Goal: Communication & Community: Answer question/provide support

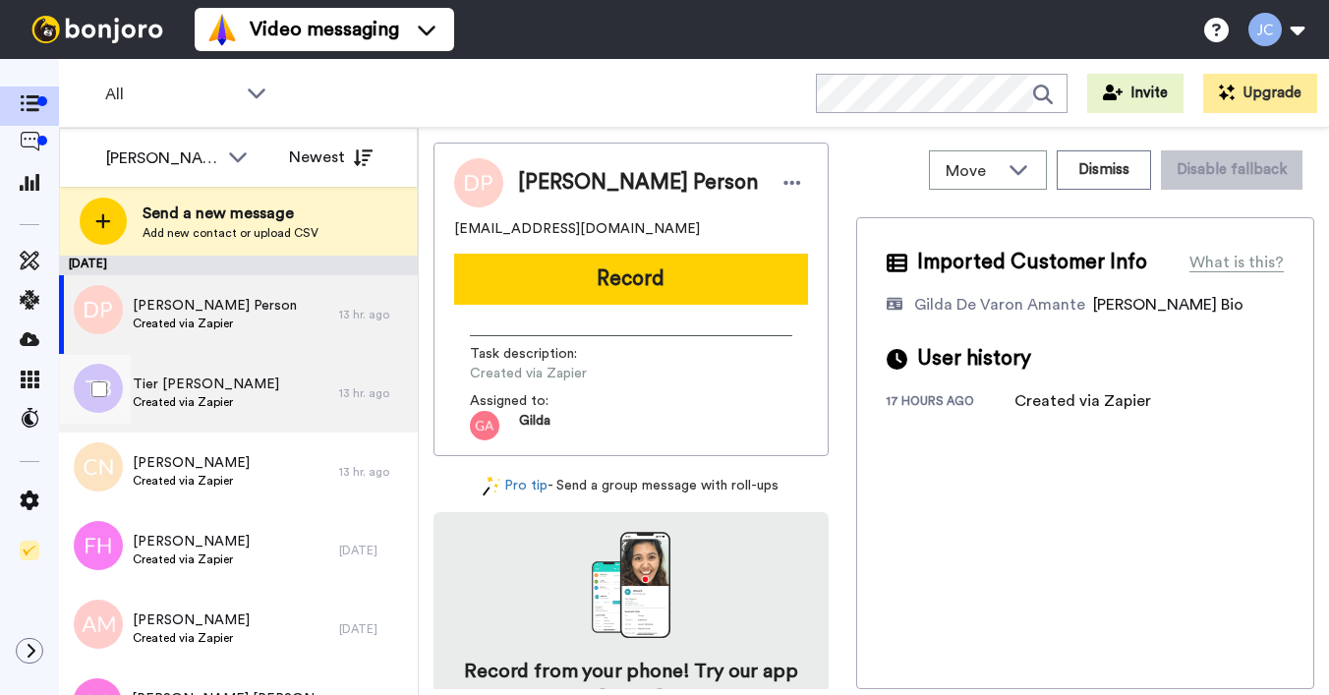
click at [183, 418] on div "Tier Blair-Morton Created via Zapier" at bounding box center [199, 393] width 280 height 79
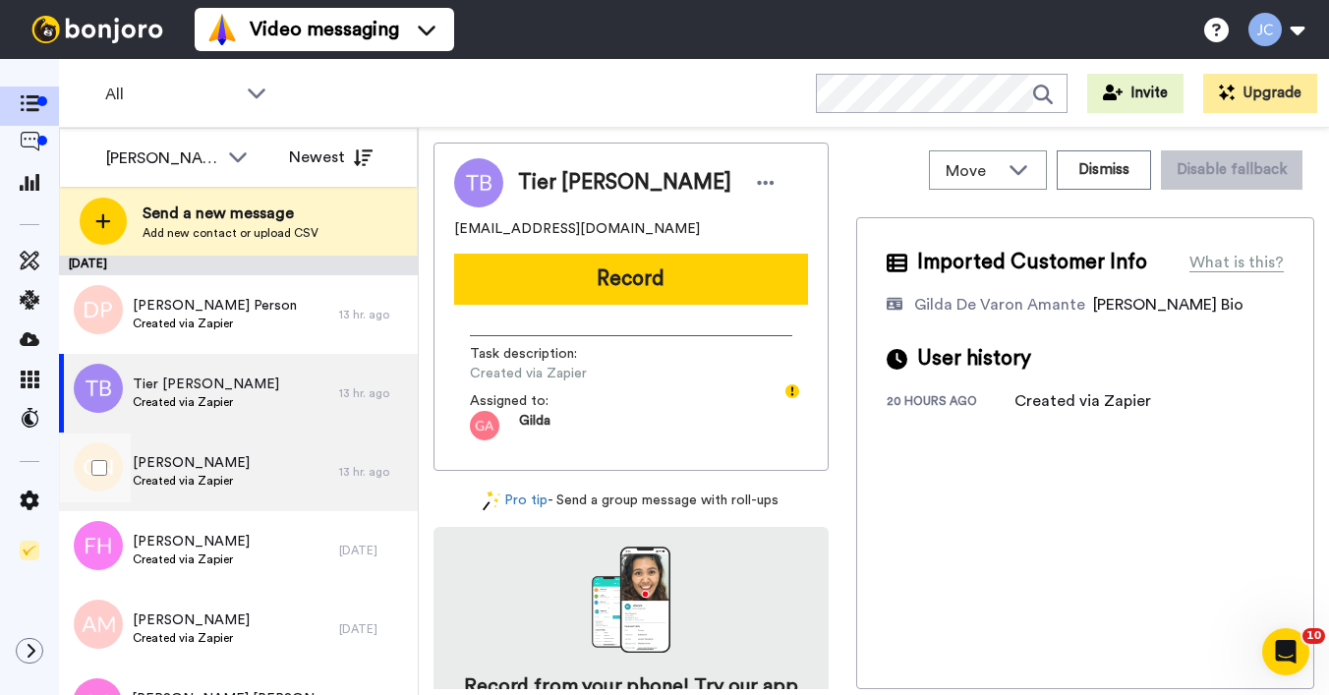
click at [167, 479] on span "Created via Zapier" at bounding box center [191, 481] width 117 height 16
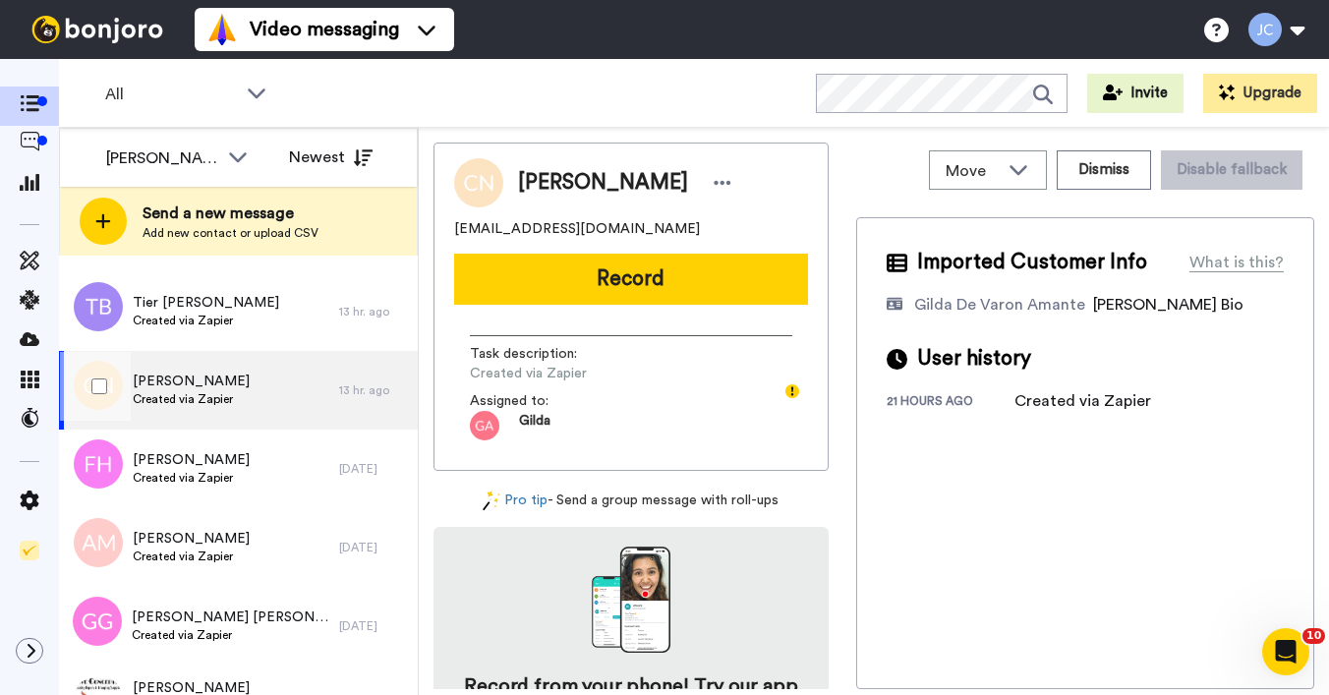
scroll to position [86, 0]
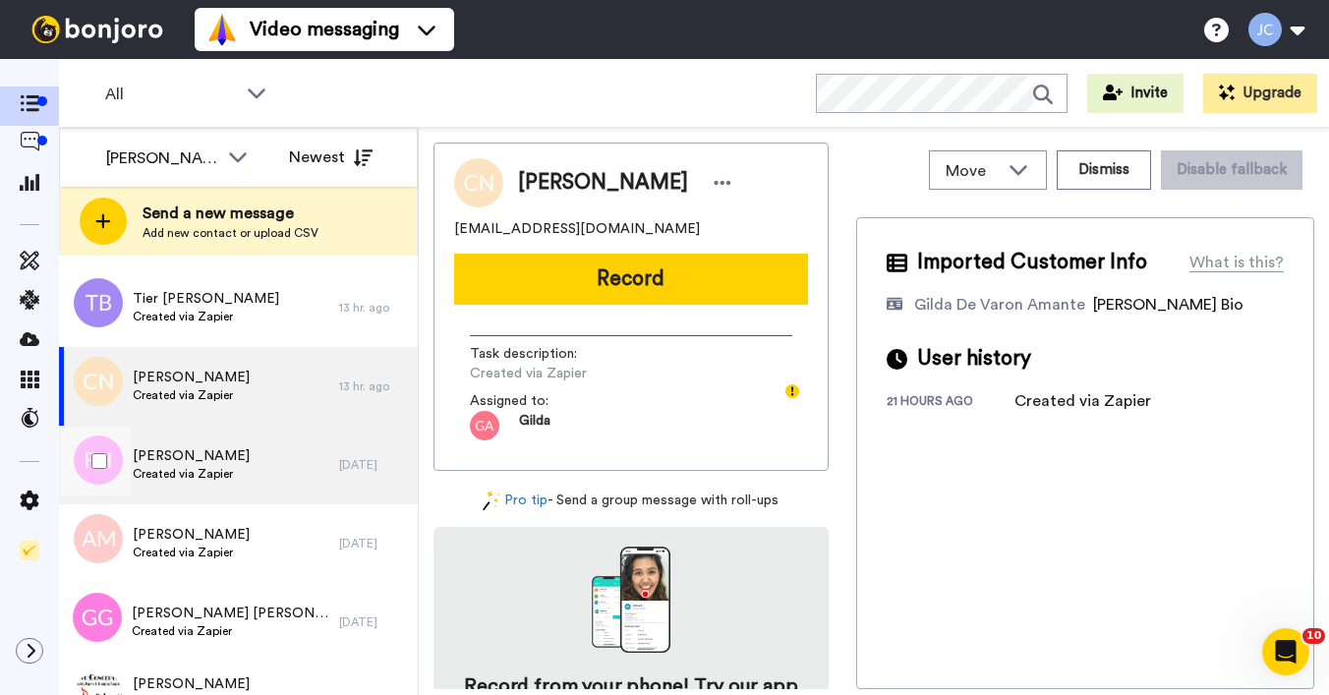
click at [167, 478] on span "Created via Zapier" at bounding box center [191, 474] width 117 height 16
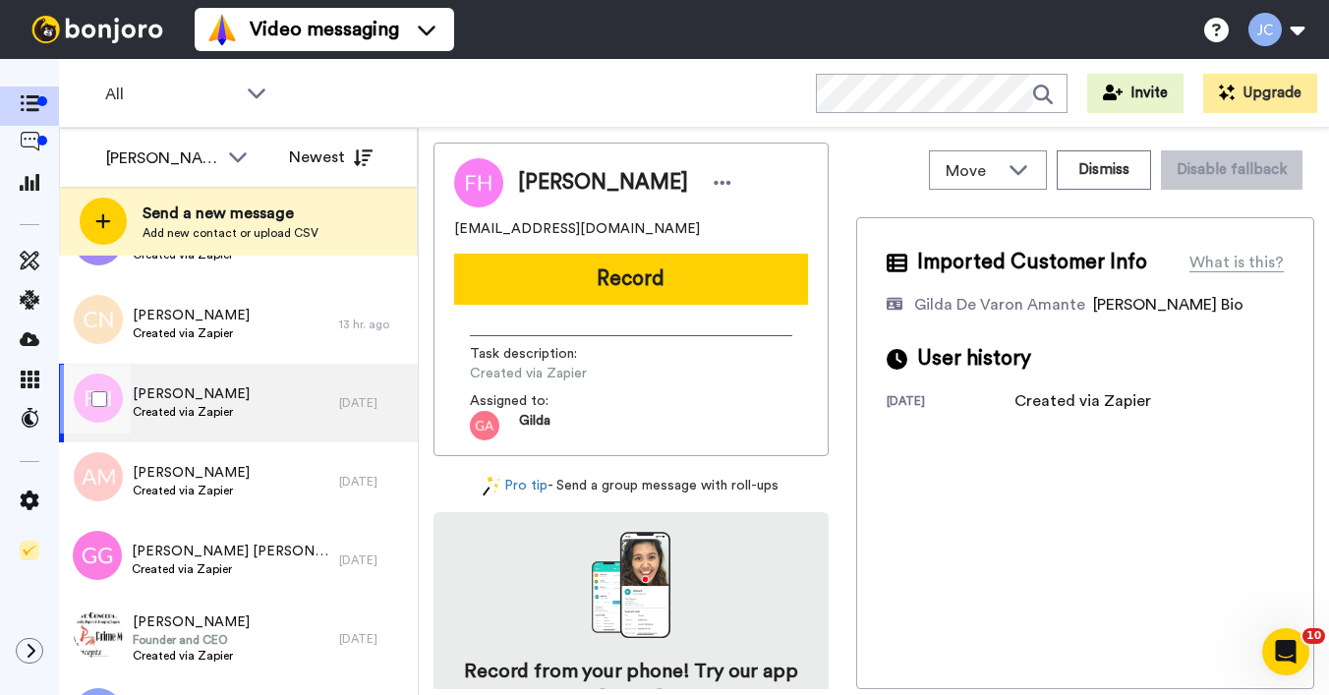
scroll to position [185, 0]
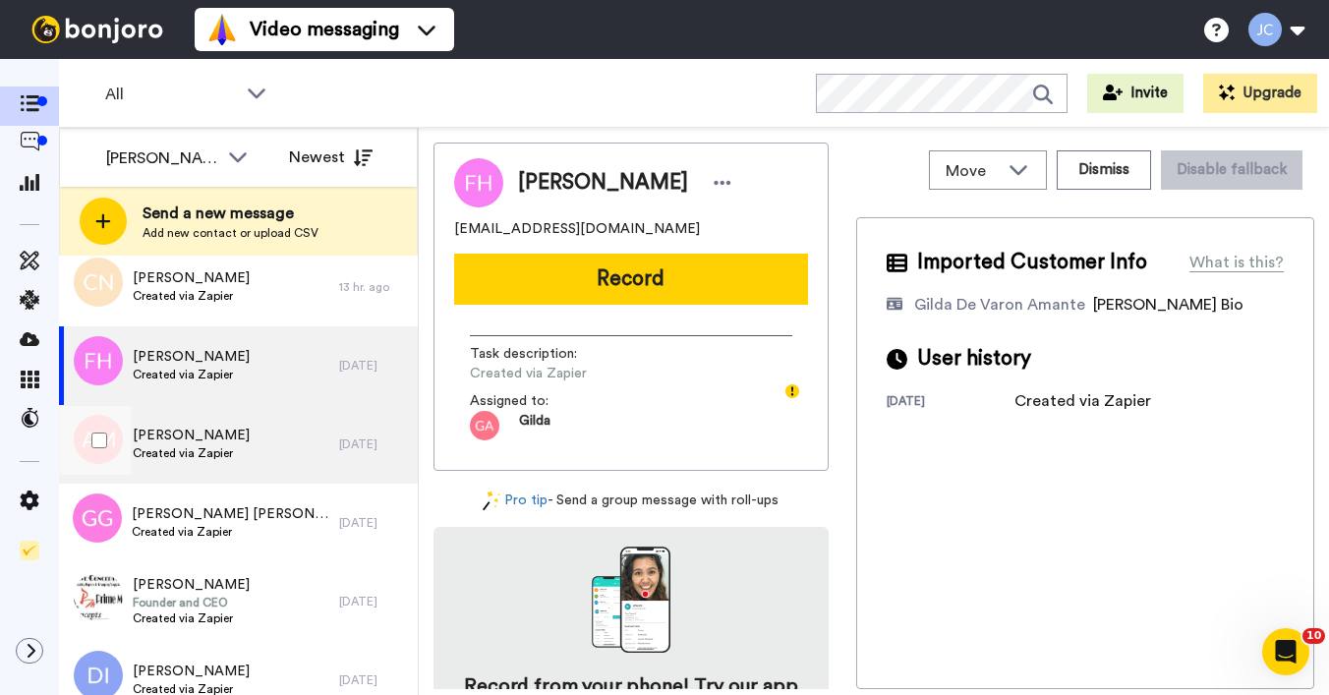
click at [177, 449] on span "Created via Zapier" at bounding box center [191, 453] width 117 height 16
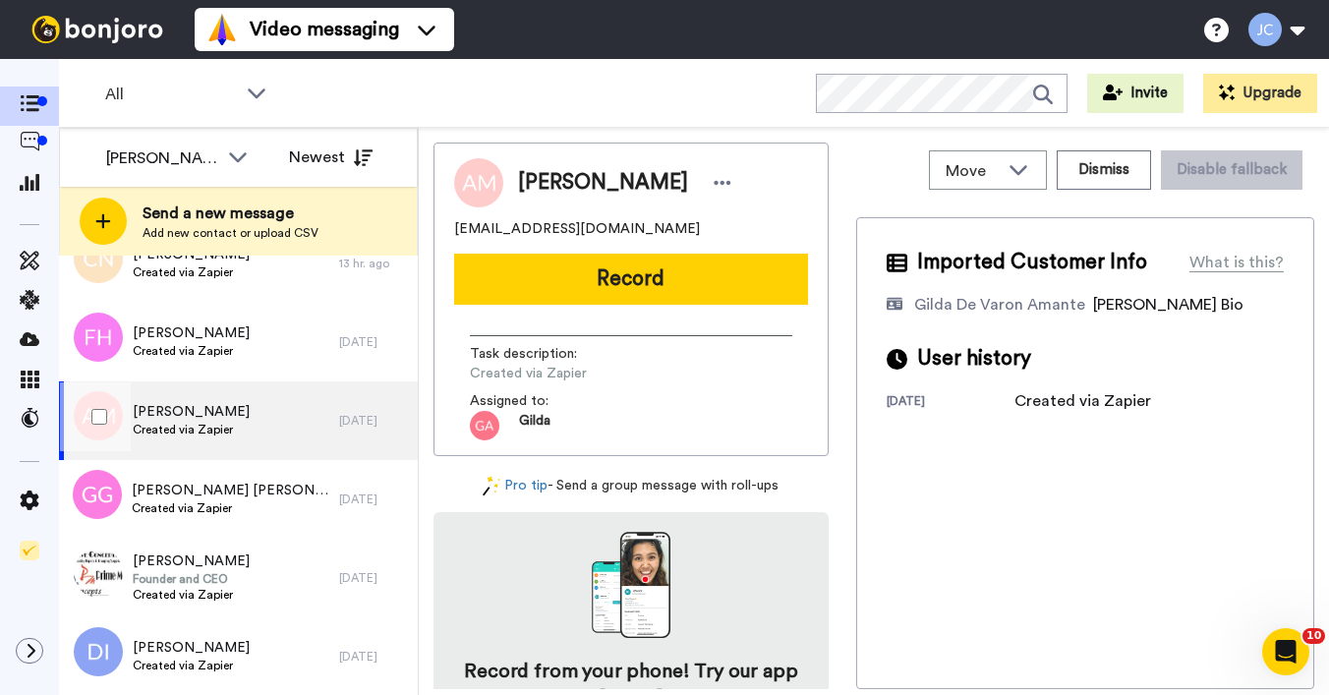
scroll to position [221, 0]
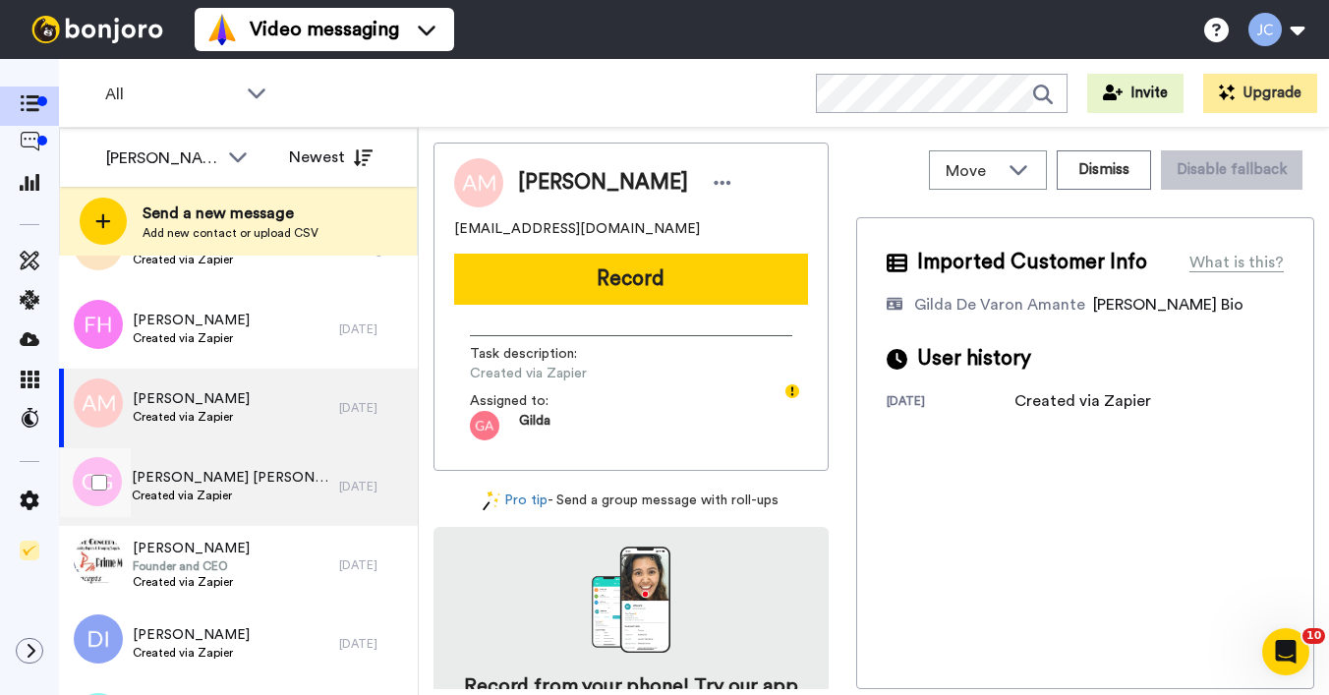
click at [175, 477] on span "[PERSON_NAME] [PERSON_NAME]" at bounding box center [231, 478] width 198 height 20
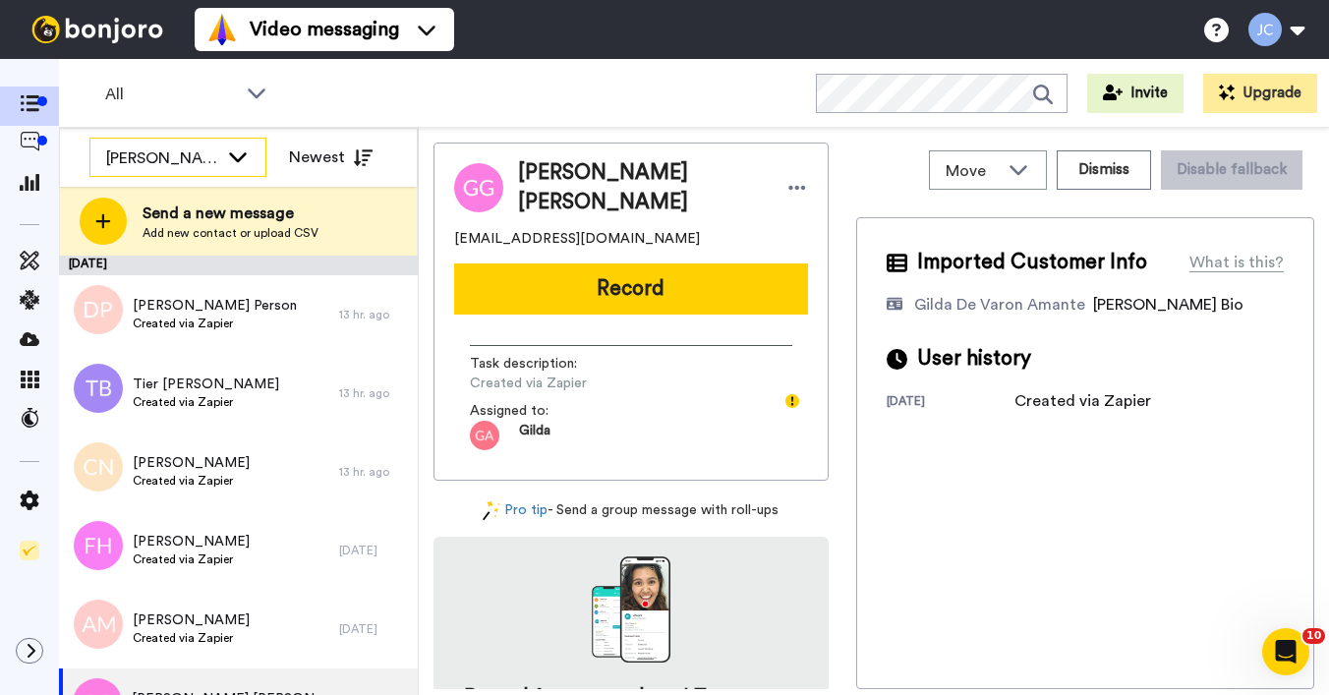
click at [225, 154] on div "[PERSON_NAME]" at bounding box center [177, 158] width 175 height 39
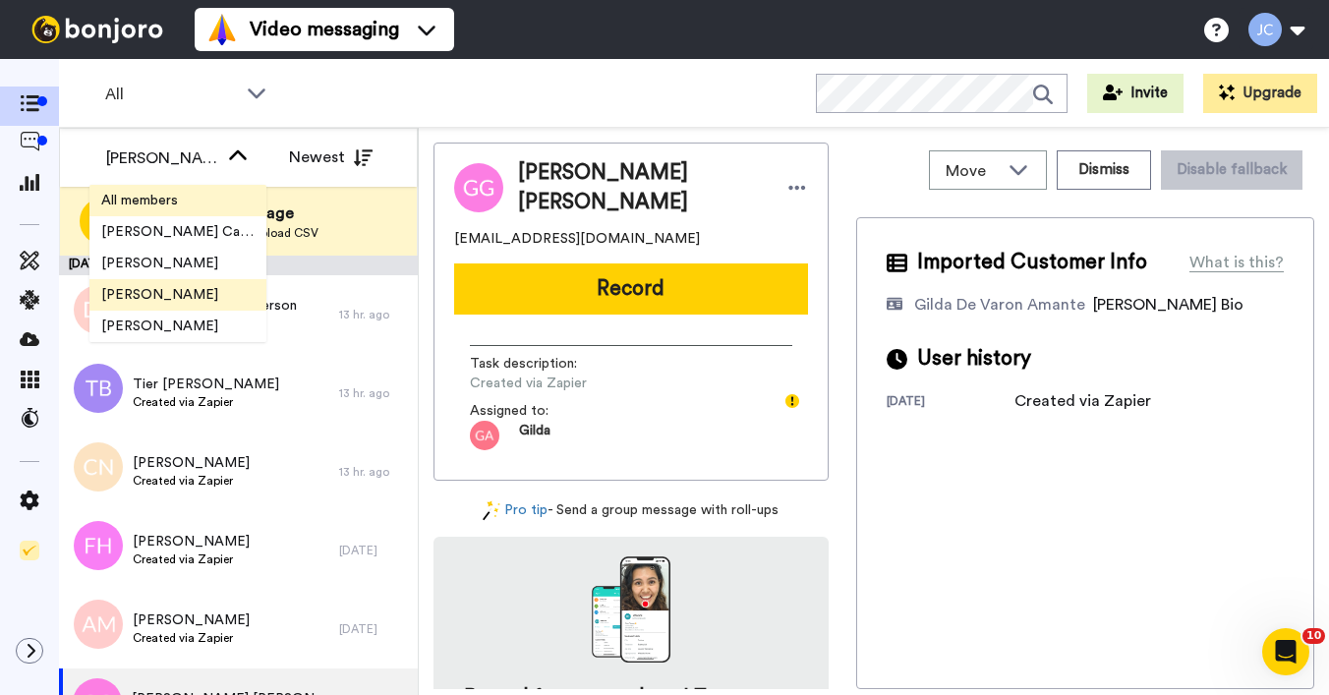
click at [204, 211] on li "All members" at bounding box center [177, 200] width 177 height 31
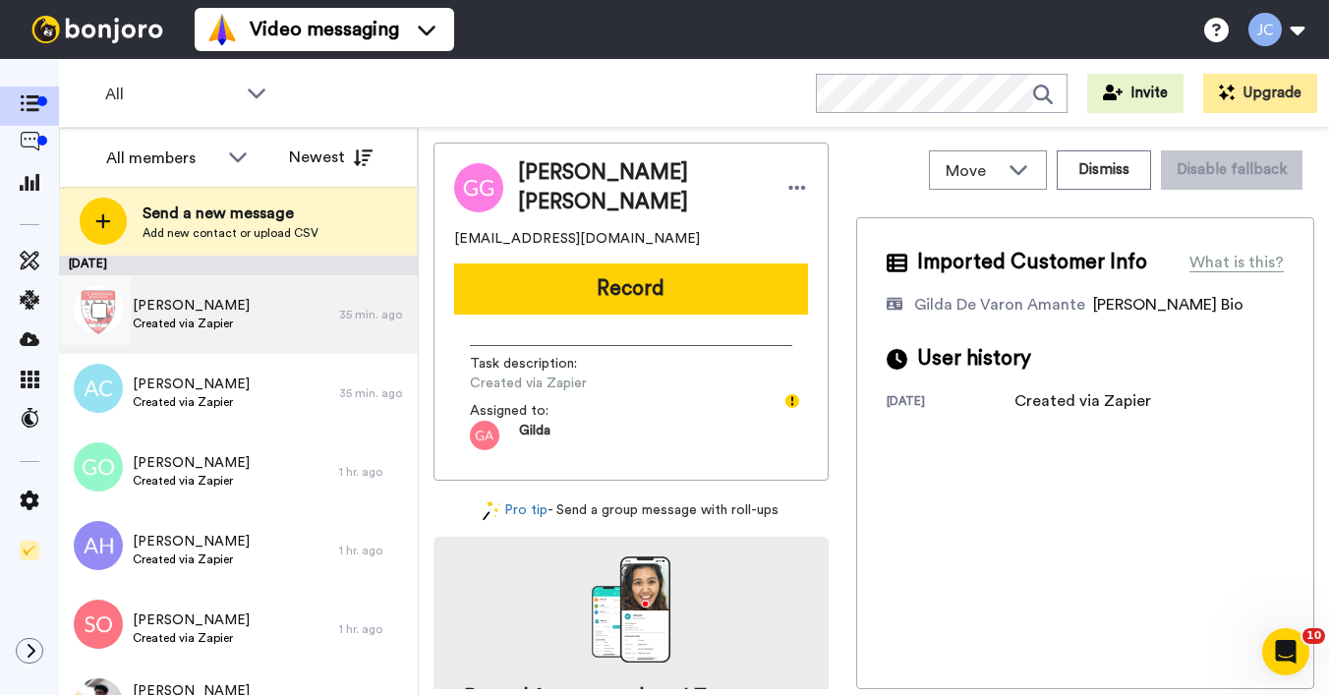
click at [211, 328] on span "Created via Zapier" at bounding box center [191, 324] width 117 height 16
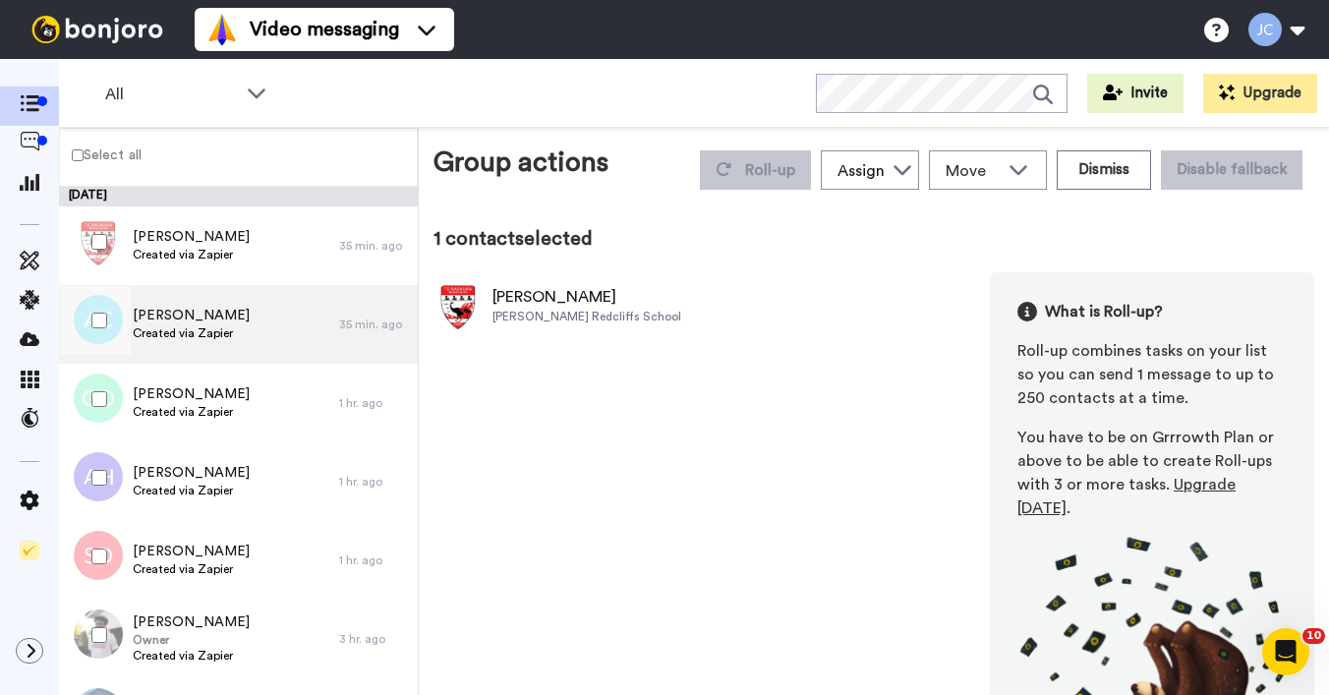
click at [182, 330] on span "Created via Zapier" at bounding box center [191, 333] width 117 height 16
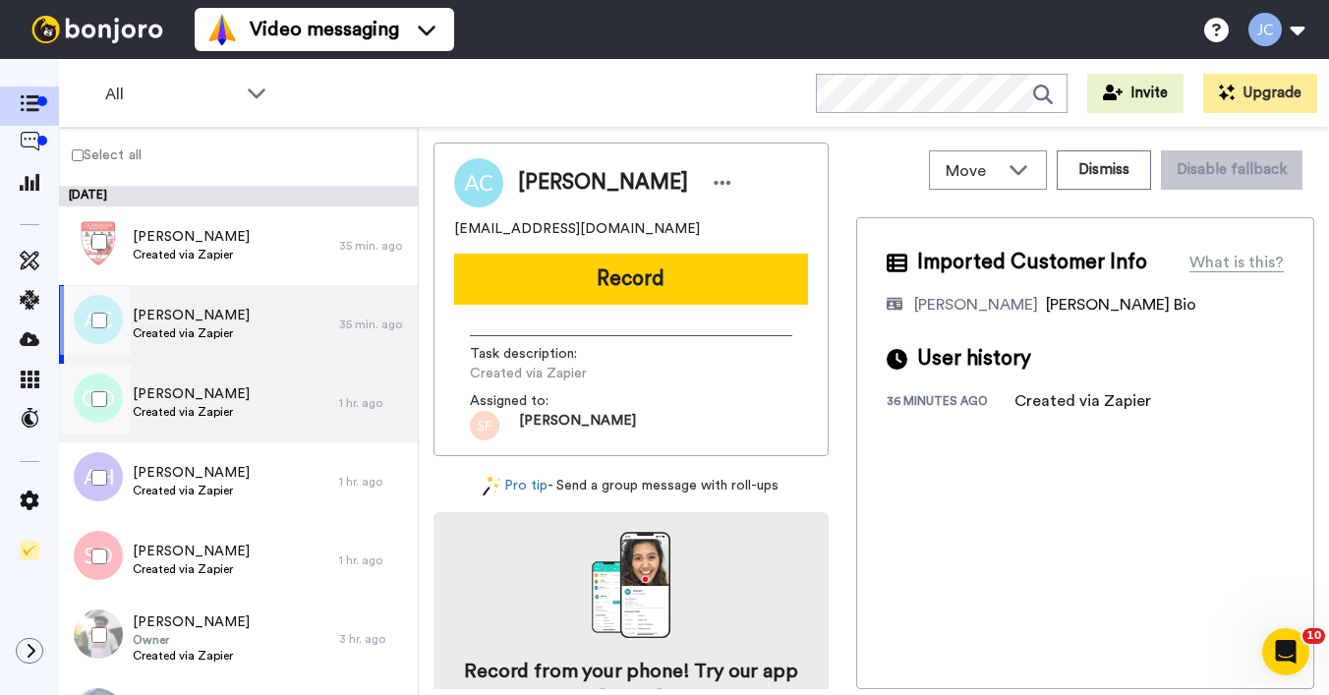
click at [169, 385] on span "[PERSON_NAME]" at bounding box center [191, 394] width 117 height 20
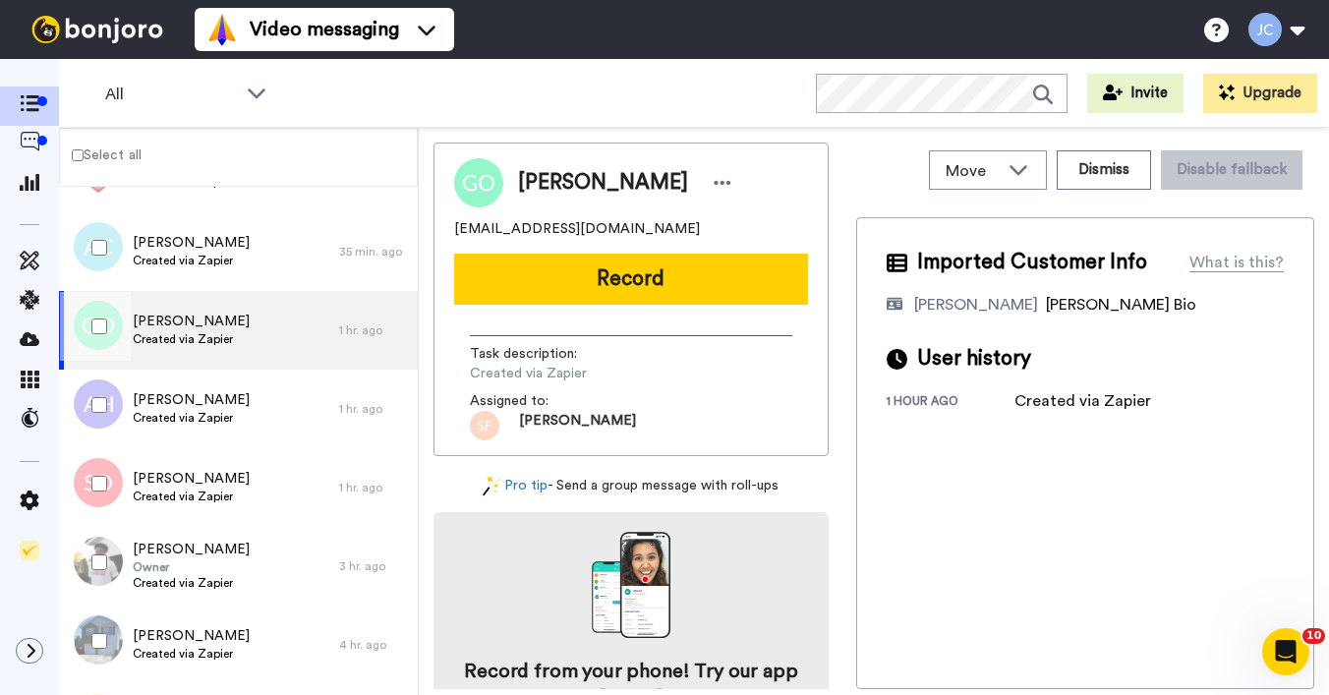
scroll to position [114, 0]
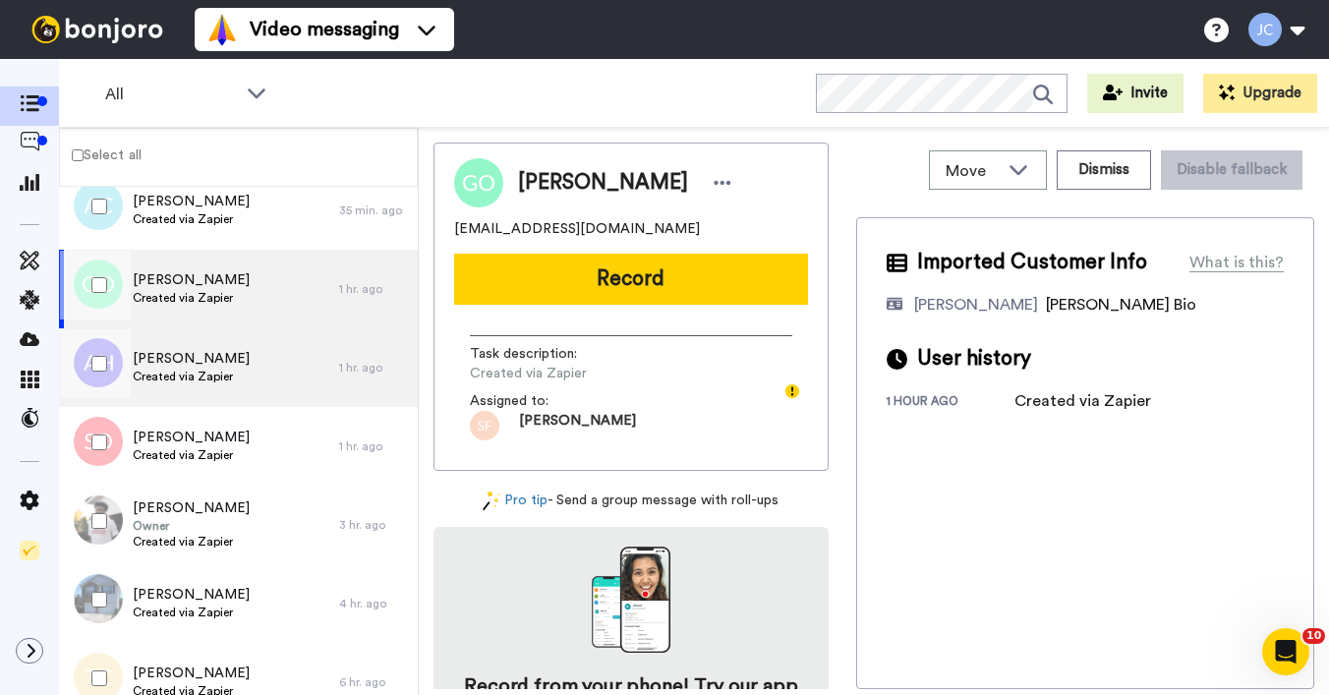
click at [172, 383] on span "Created via Zapier" at bounding box center [191, 377] width 117 height 16
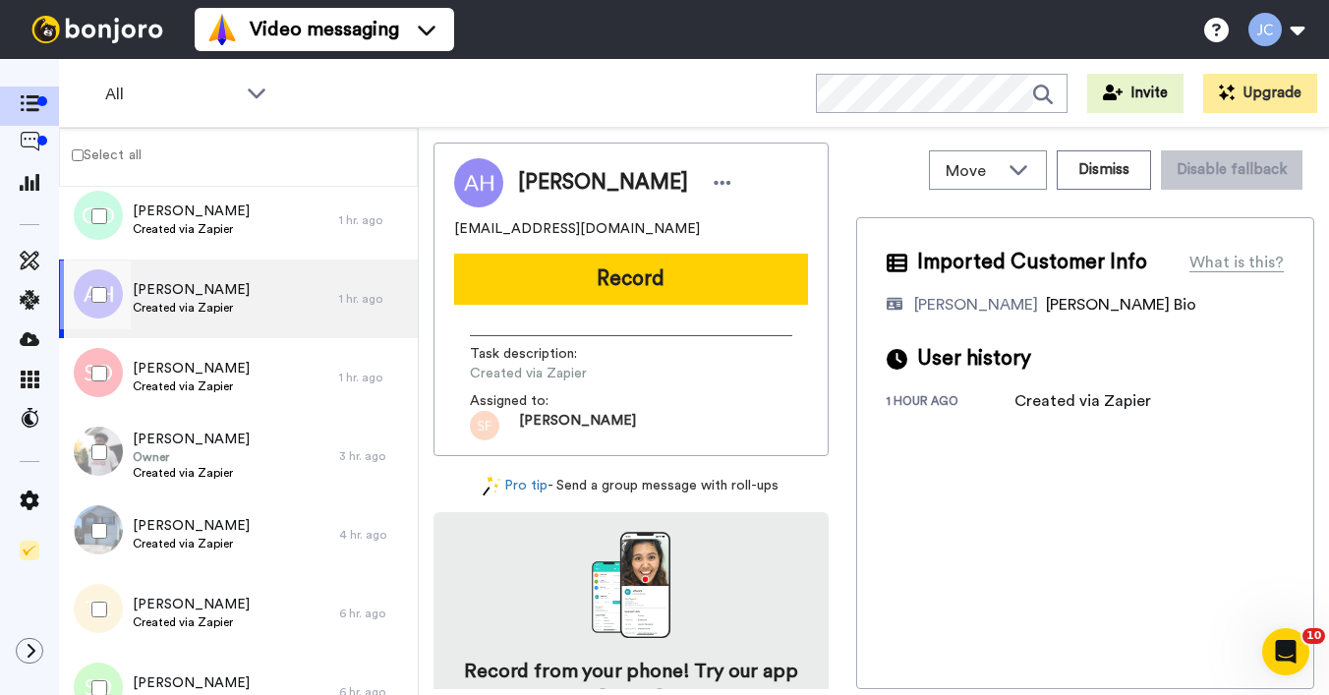
scroll to position [226, 0]
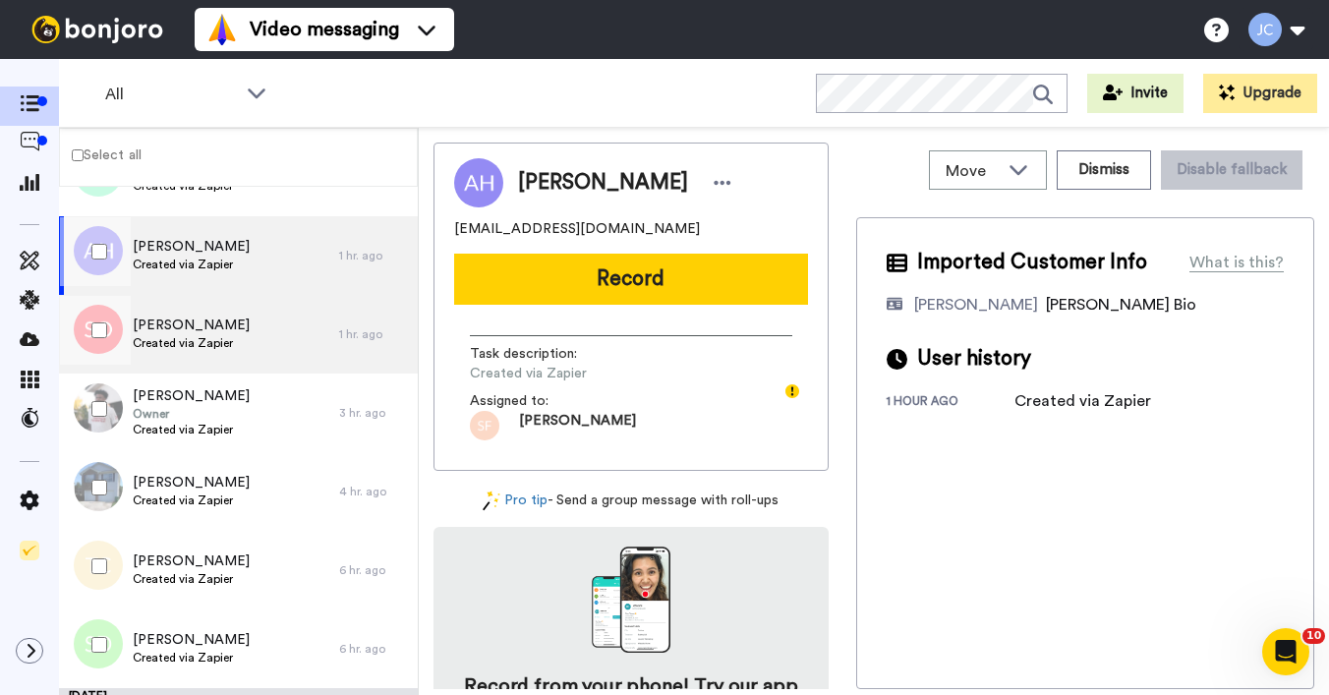
click at [175, 349] on span "Created via Zapier" at bounding box center [191, 343] width 117 height 16
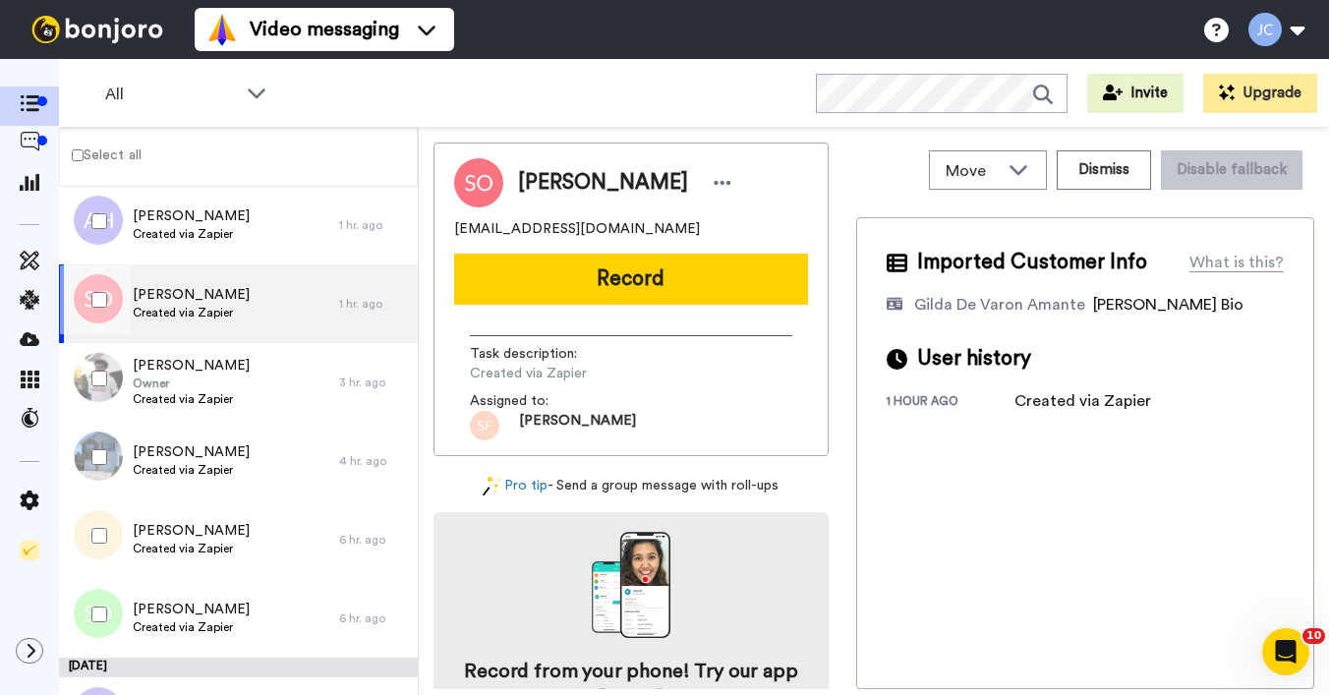
scroll to position [261, 0]
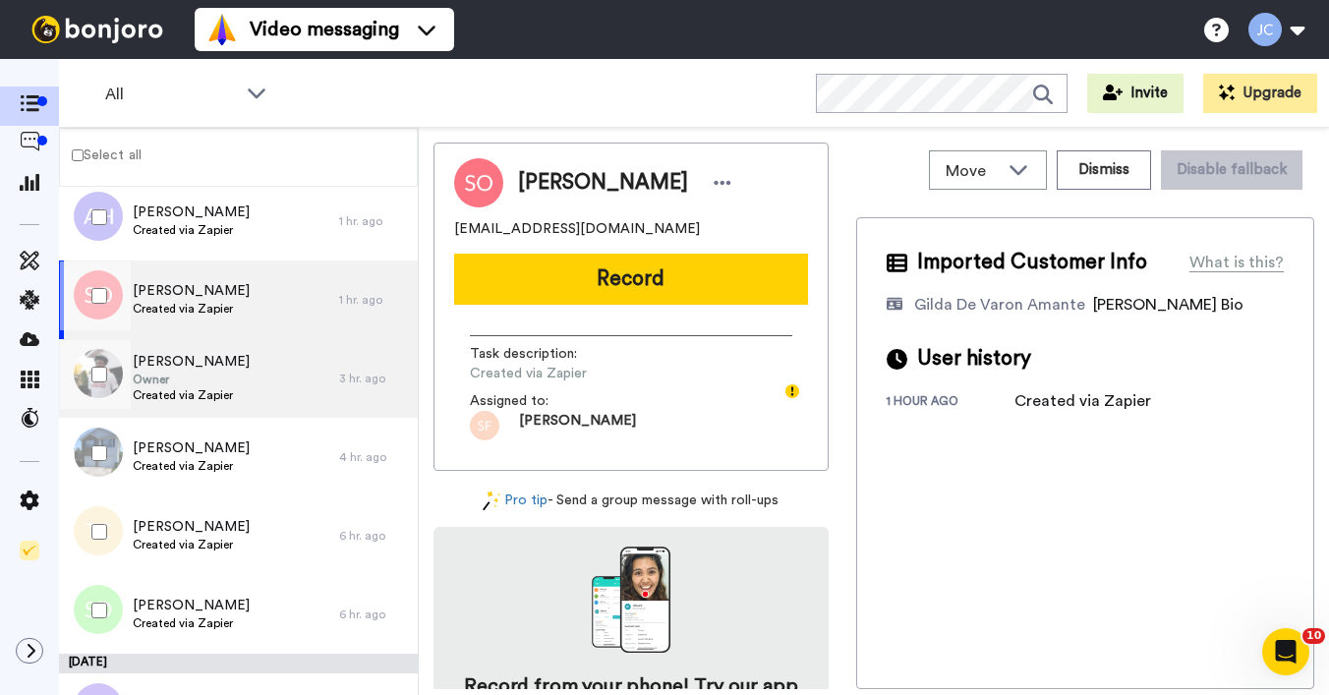
click at [174, 366] on span "[PERSON_NAME]" at bounding box center [191, 362] width 117 height 20
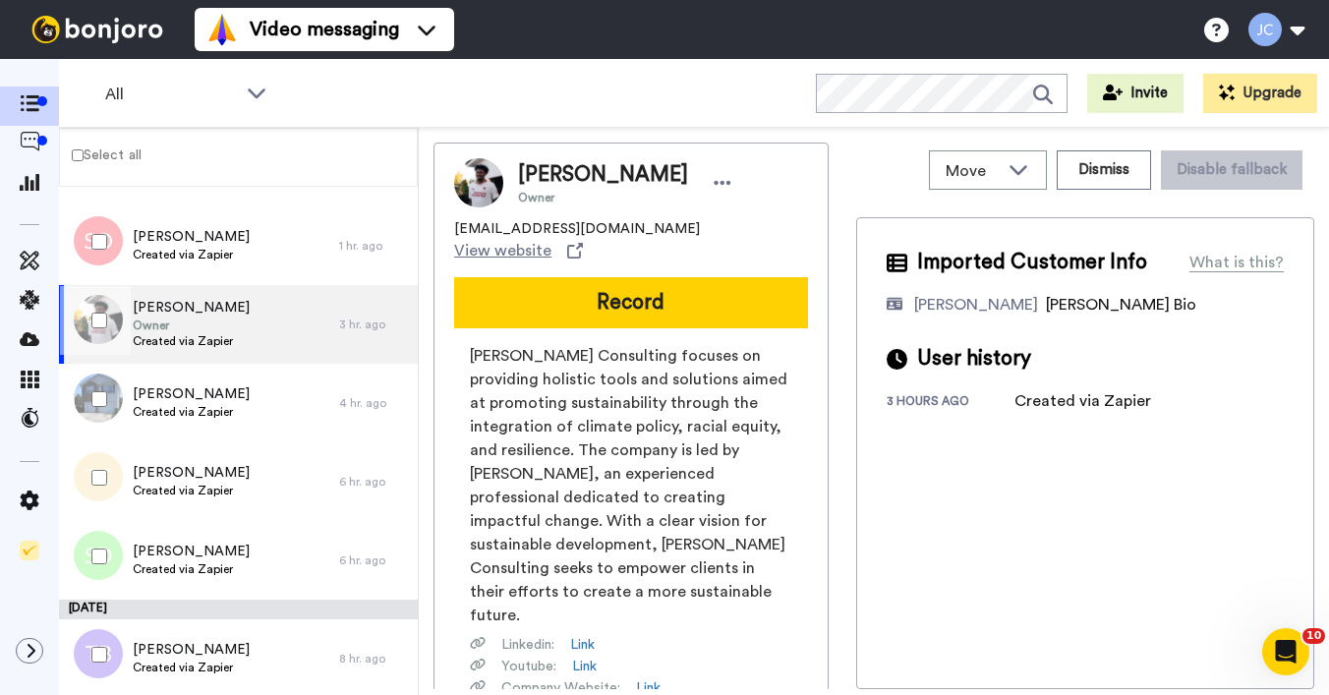
scroll to position [319, 0]
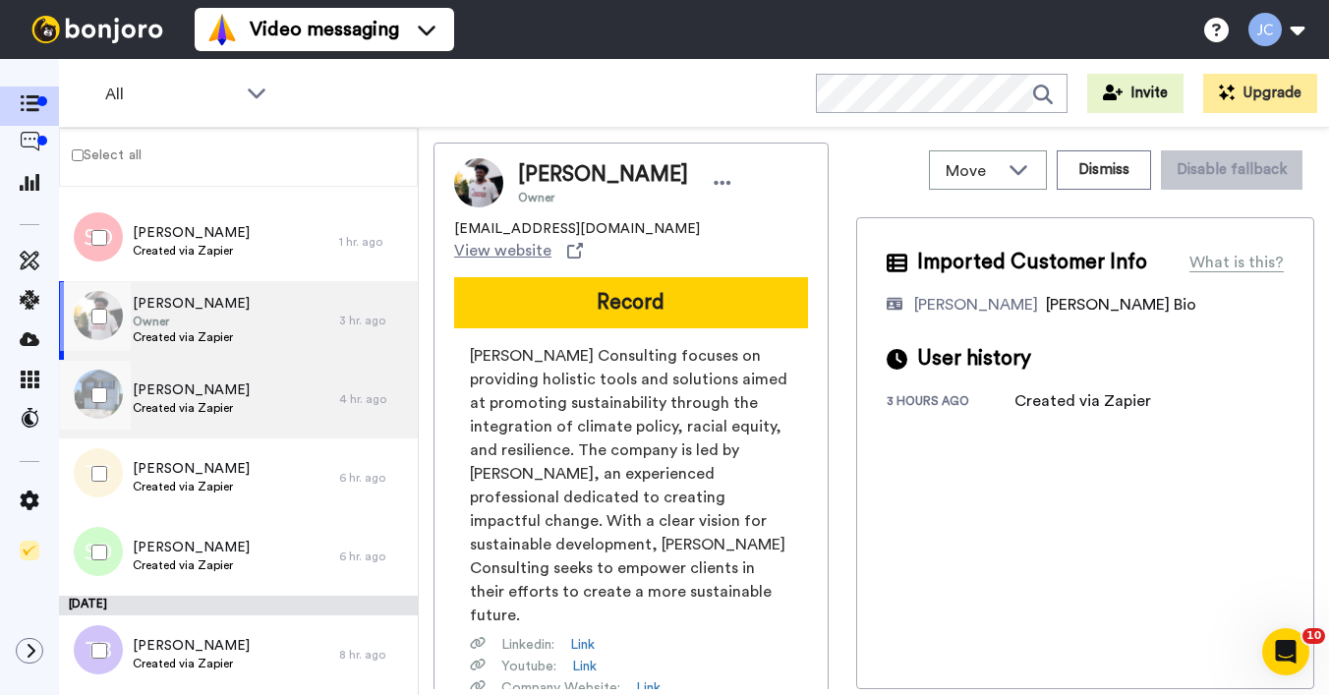
click at [174, 379] on div "Debra Ravenel Created via Zapier" at bounding box center [199, 399] width 280 height 79
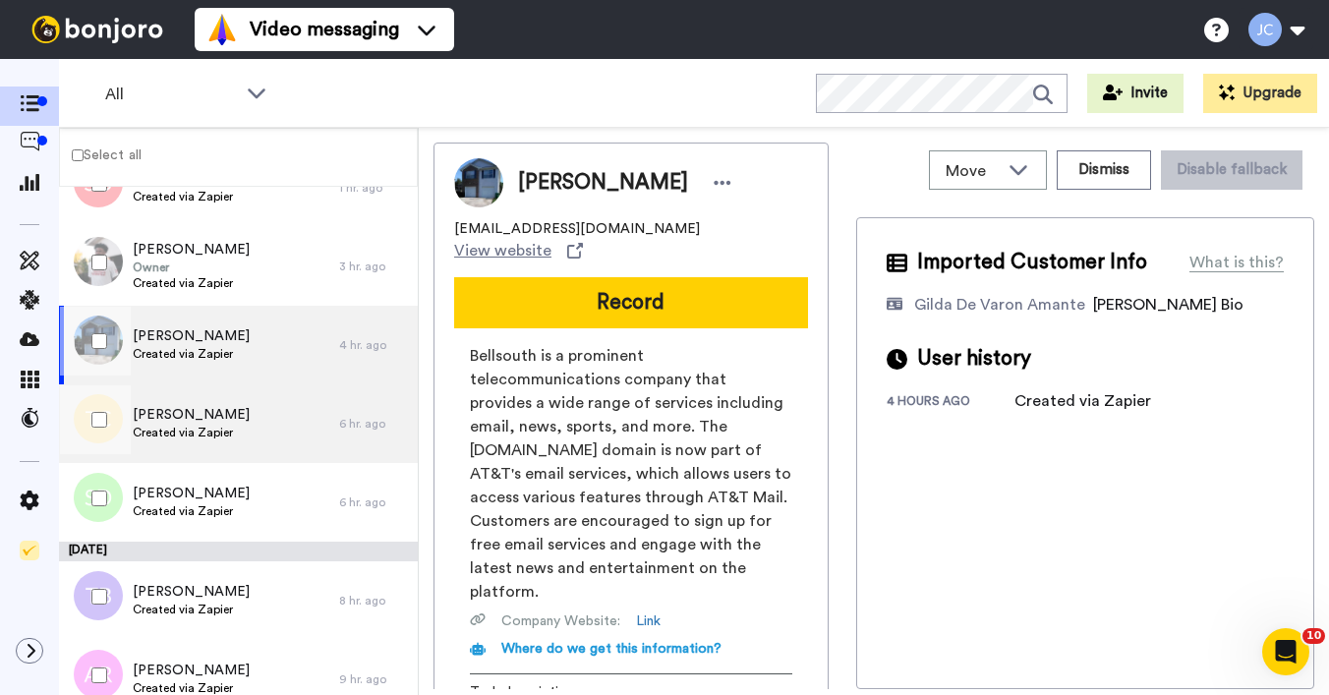
scroll to position [406, 0]
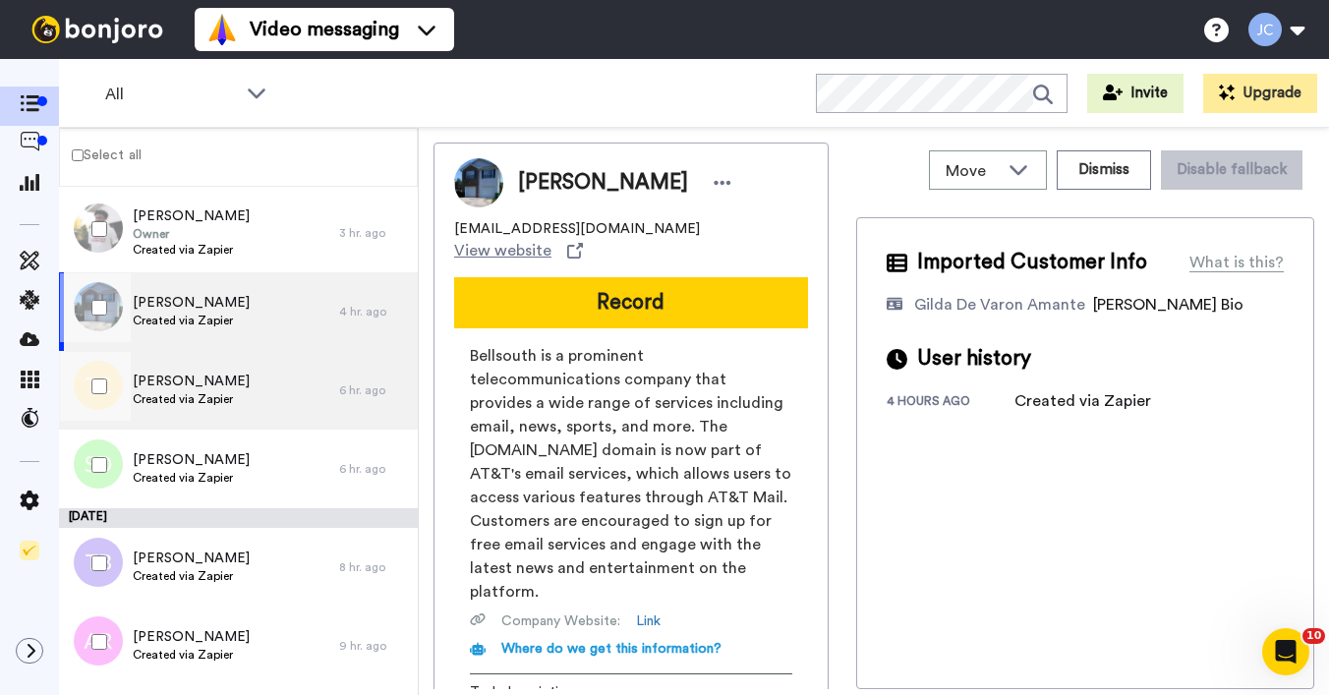
click at [190, 403] on span "Created via Zapier" at bounding box center [191, 399] width 117 height 16
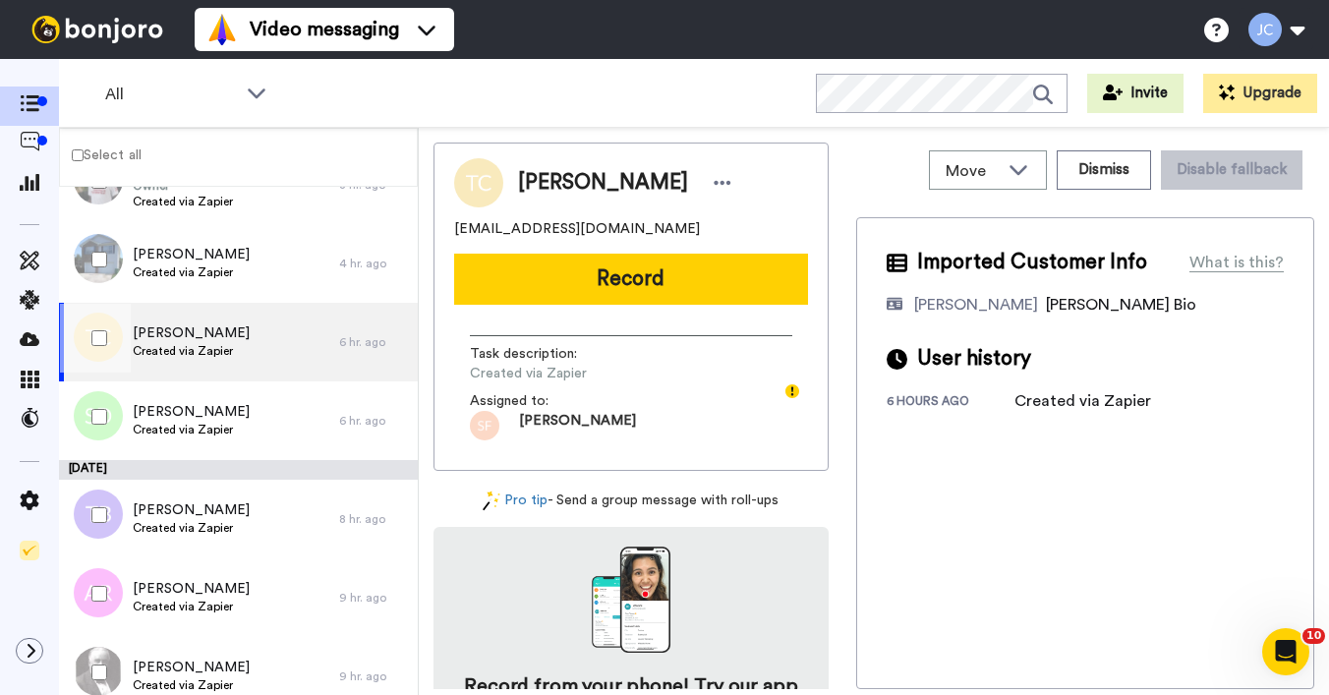
scroll to position [458, 0]
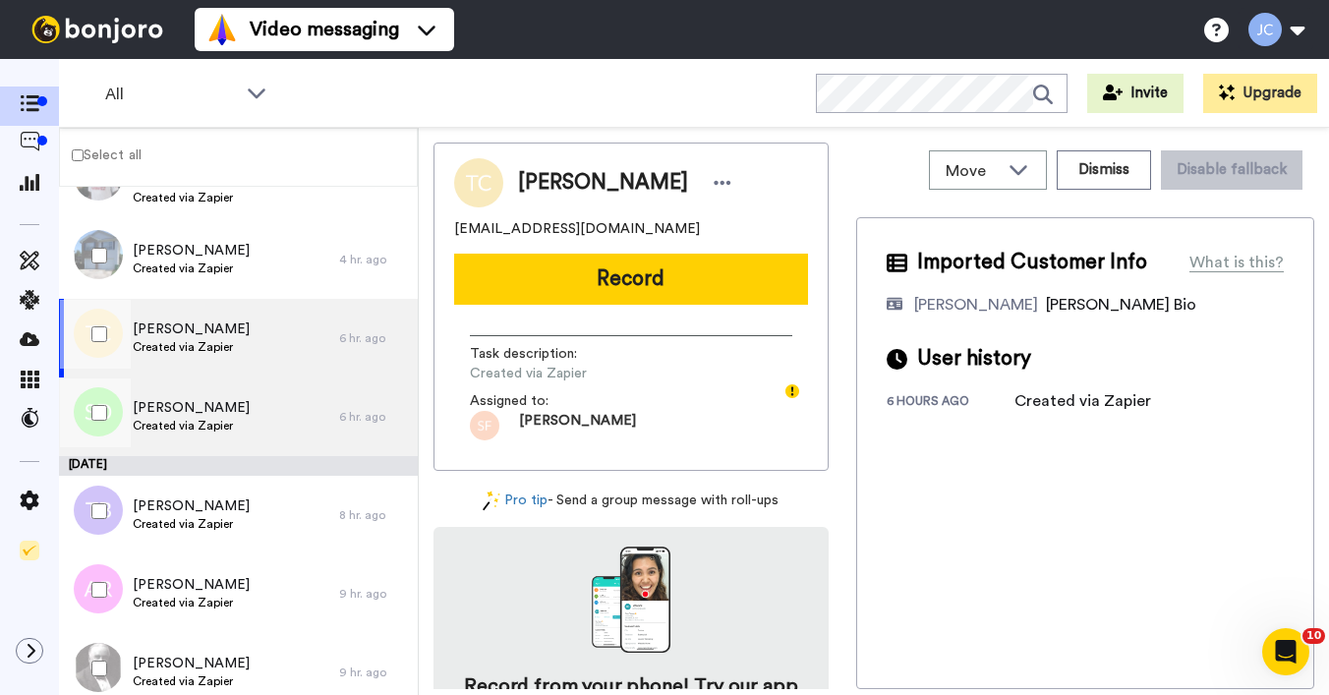
click at [191, 403] on span "[PERSON_NAME]" at bounding box center [191, 408] width 117 height 20
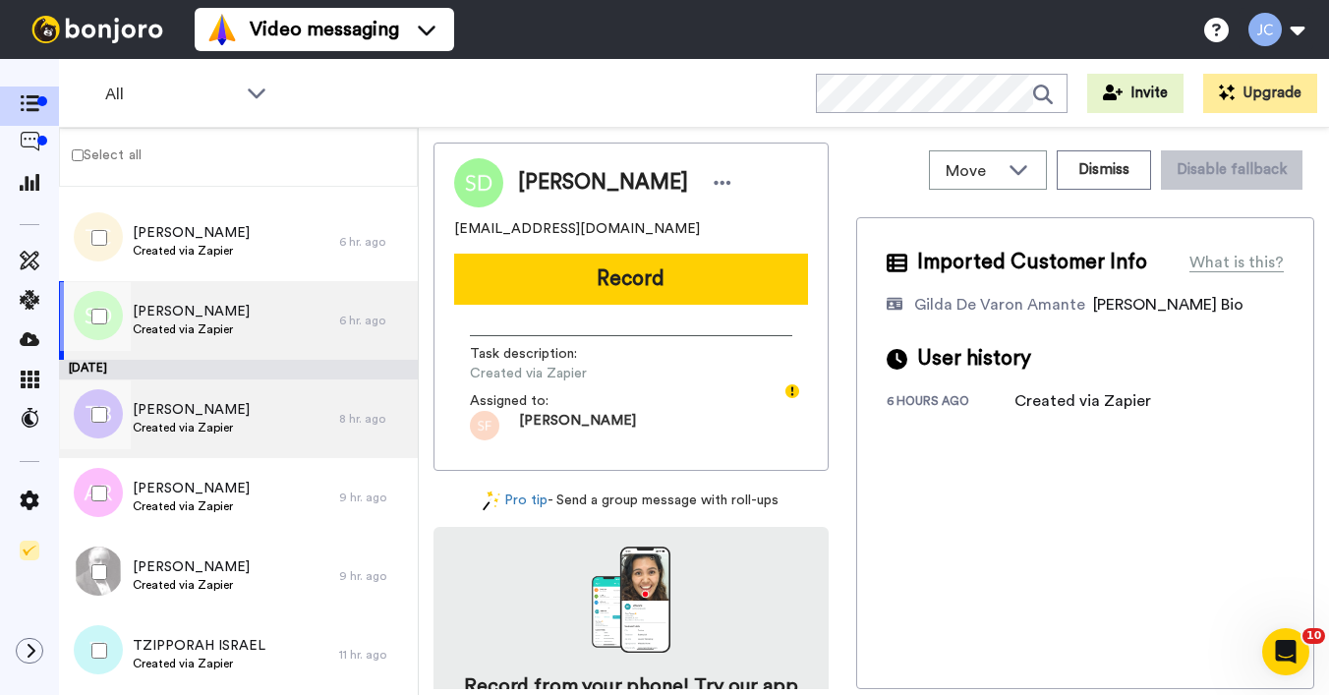
scroll to position [574, 0]
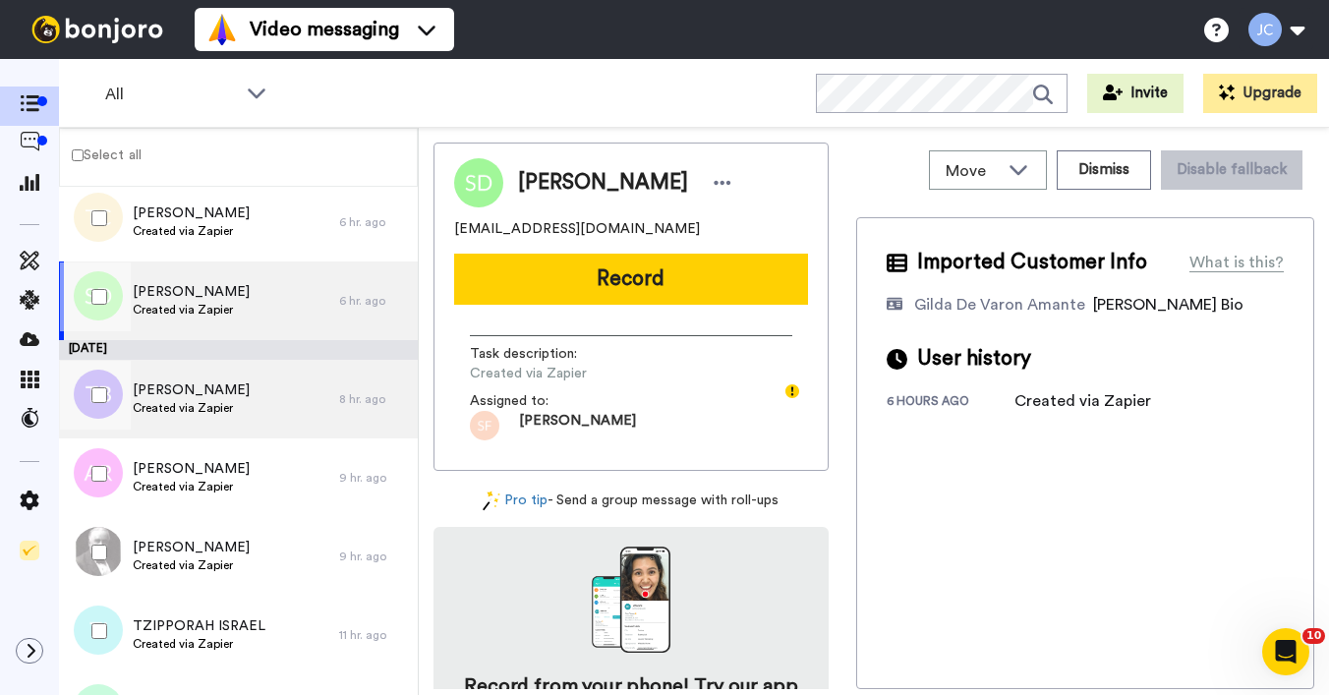
click at [191, 404] on span "Created via Zapier" at bounding box center [191, 408] width 117 height 16
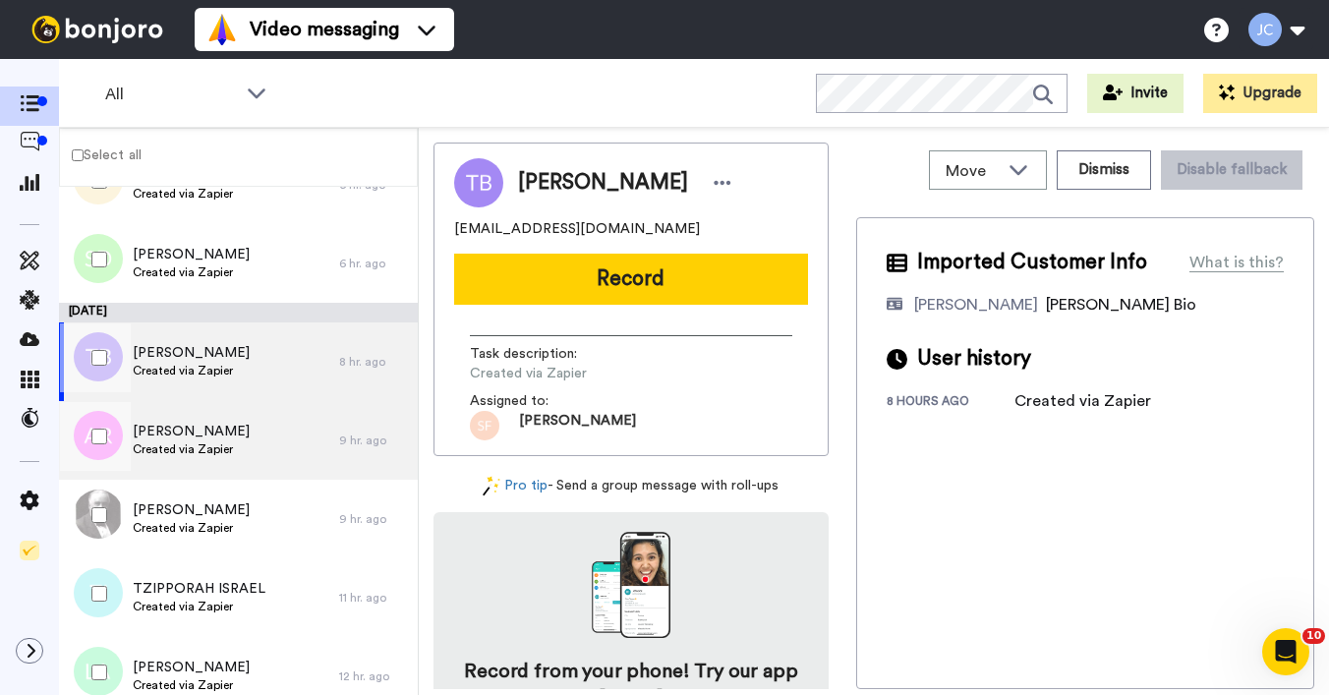
scroll to position [653, 0]
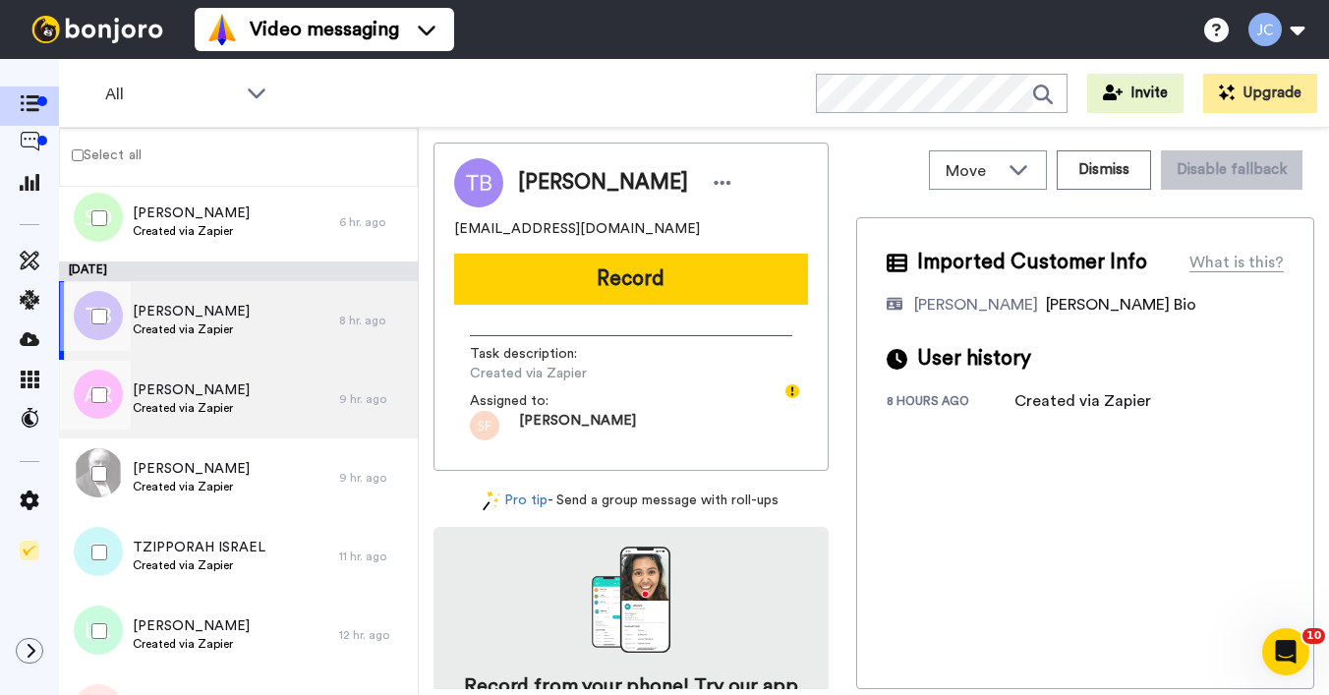
click at [192, 400] on span "Created via Zapier" at bounding box center [191, 408] width 117 height 16
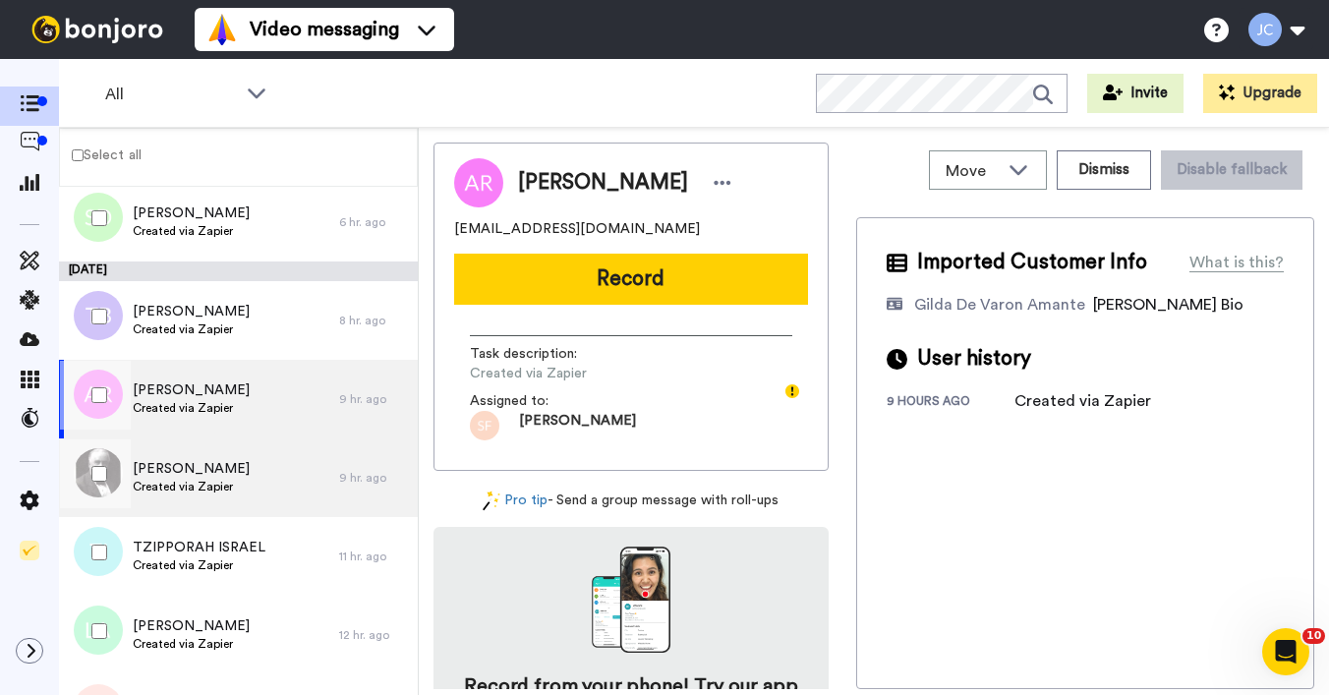
click at [211, 457] on div "George Greenwood Created via Zapier" at bounding box center [199, 478] width 280 height 79
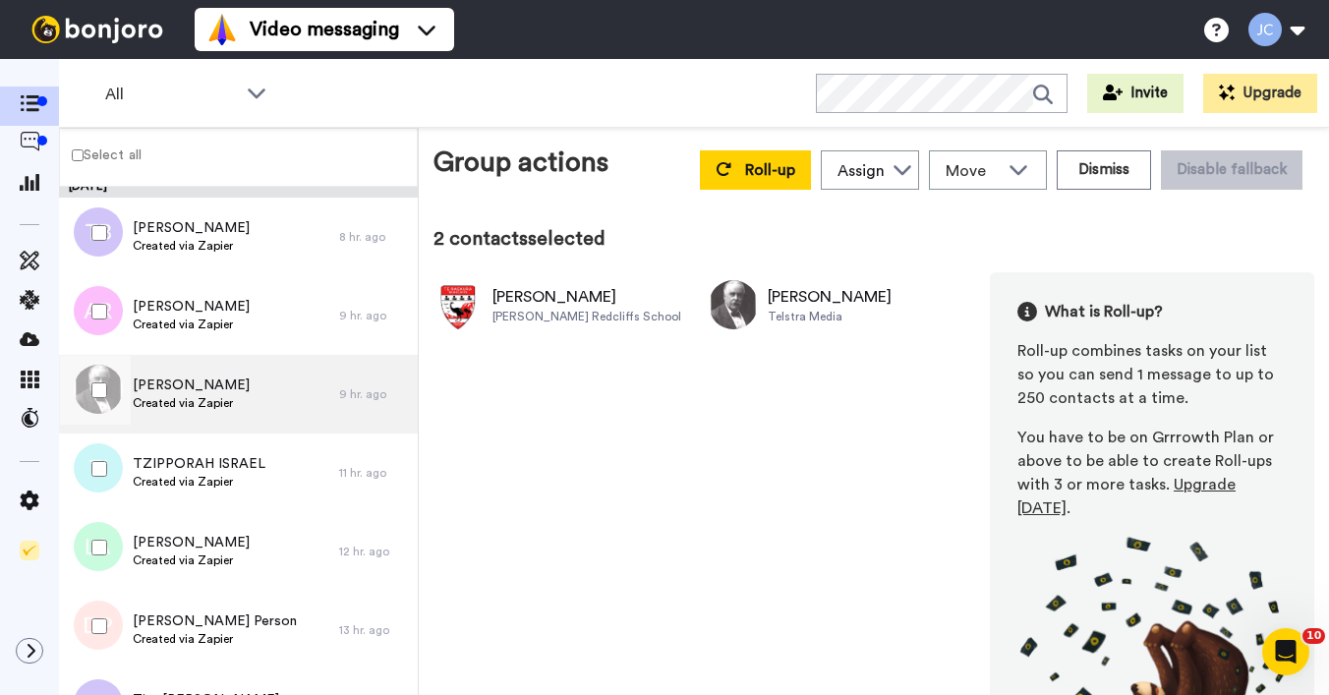
scroll to position [781, 0]
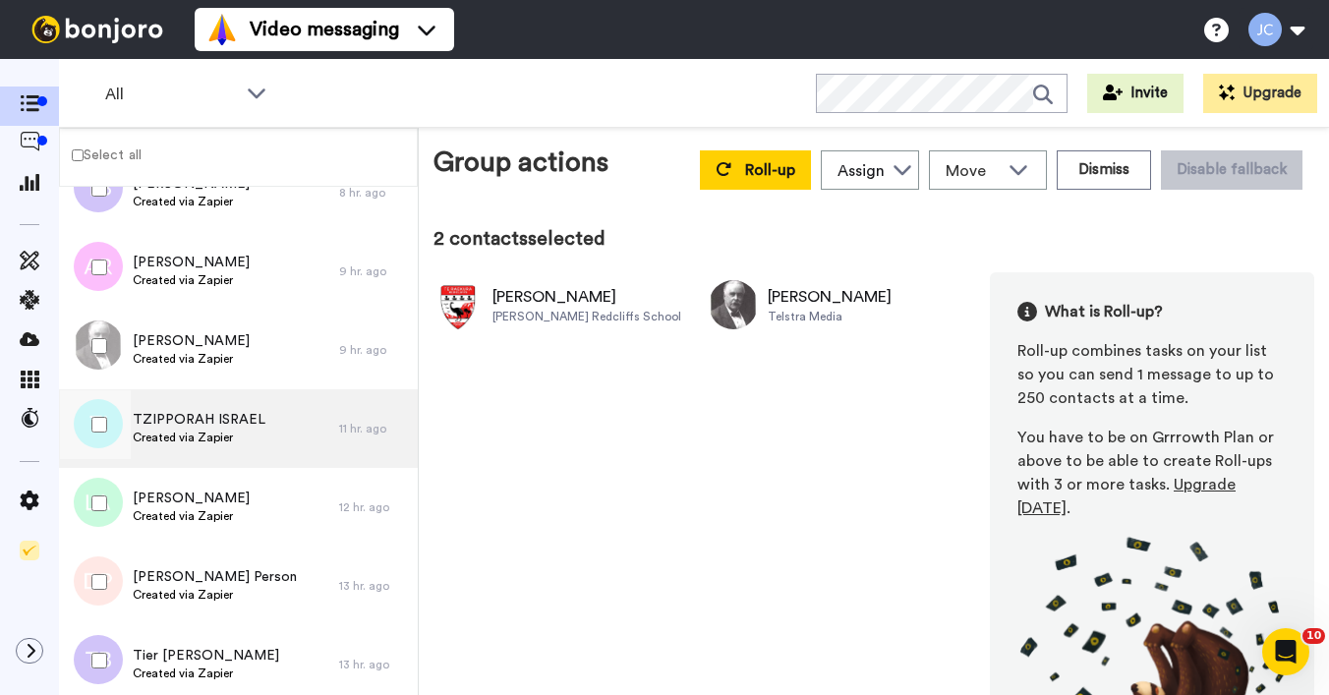
click at [234, 441] on span "Created via Zapier" at bounding box center [199, 438] width 133 height 16
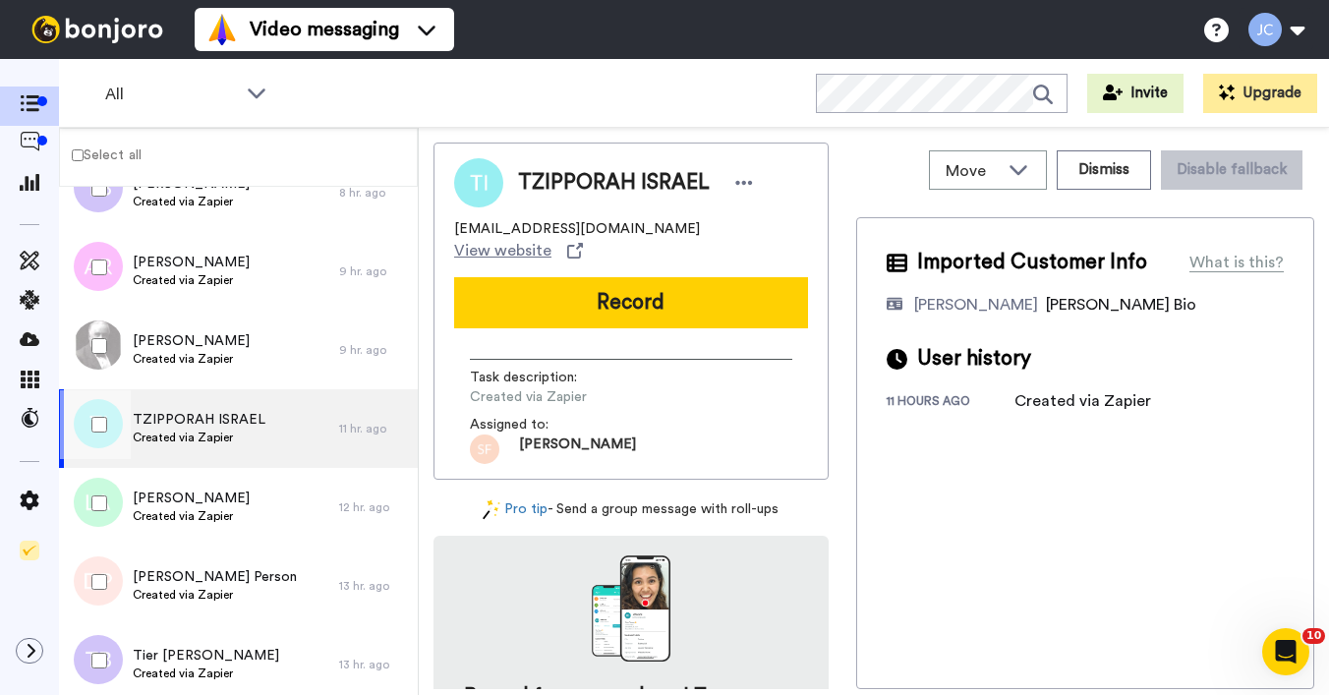
scroll to position [888, 0]
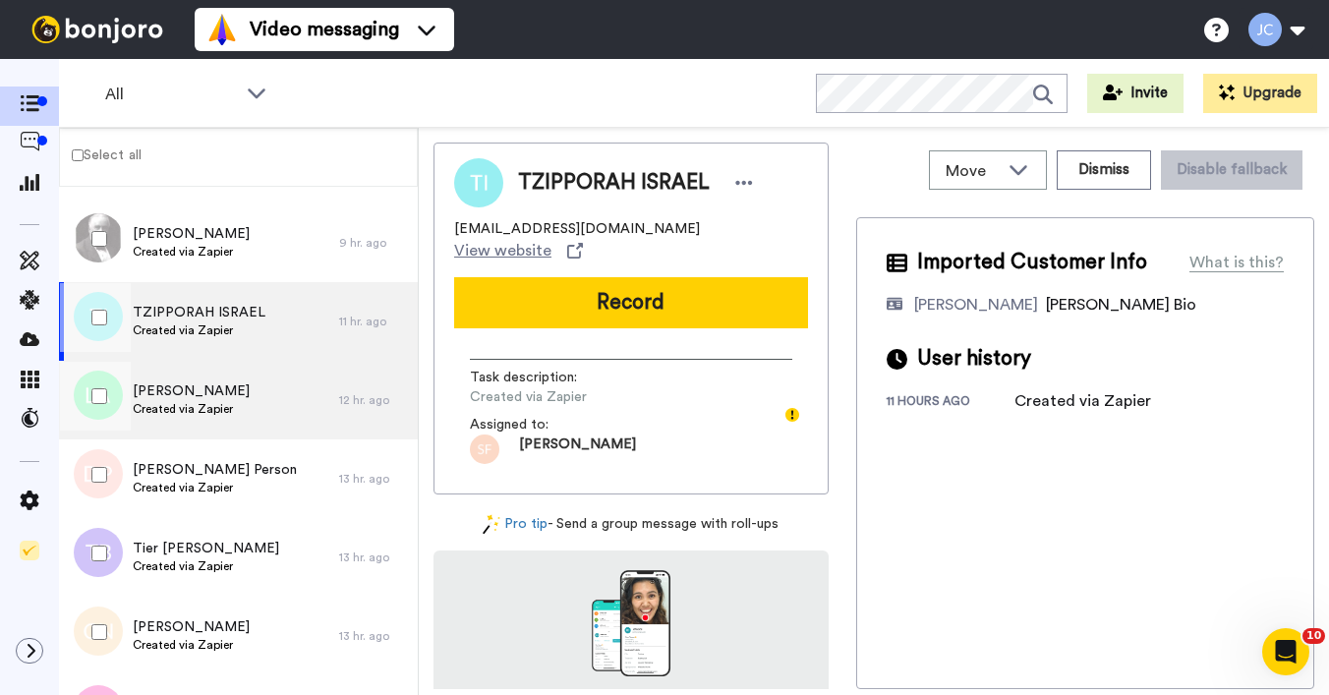
click at [228, 396] on span "[PERSON_NAME]" at bounding box center [191, 392] width 117 height 20
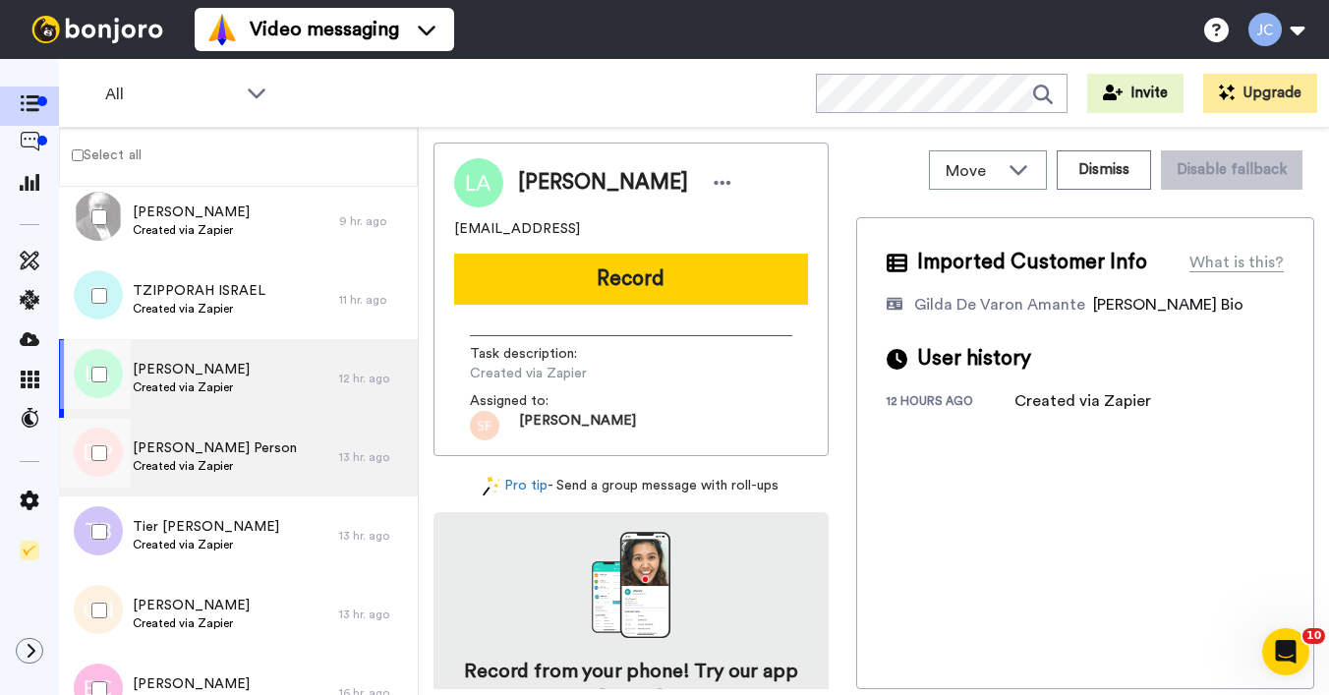
scroll to position [934, 0]
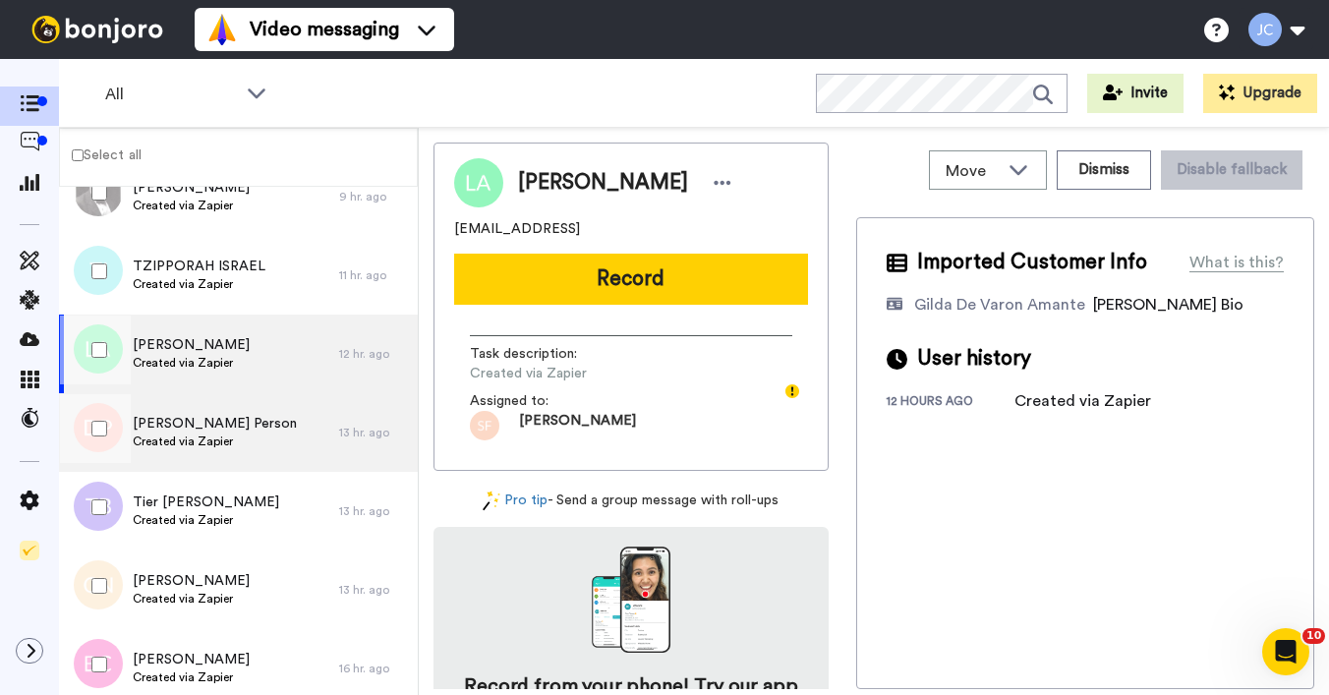
click at [220, 424] on span "[PERSON_NAME] Person" at bounding box center [215, 424] width 164 height 20
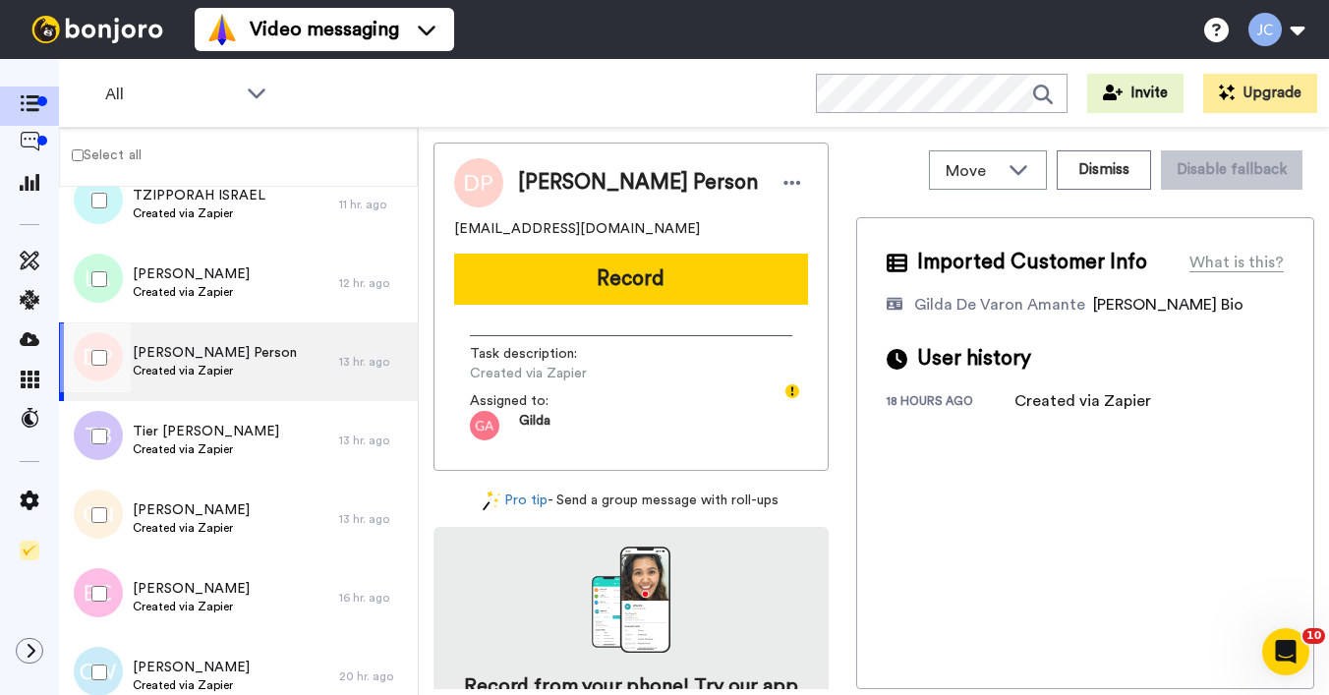
scroll to position [1030, 0]
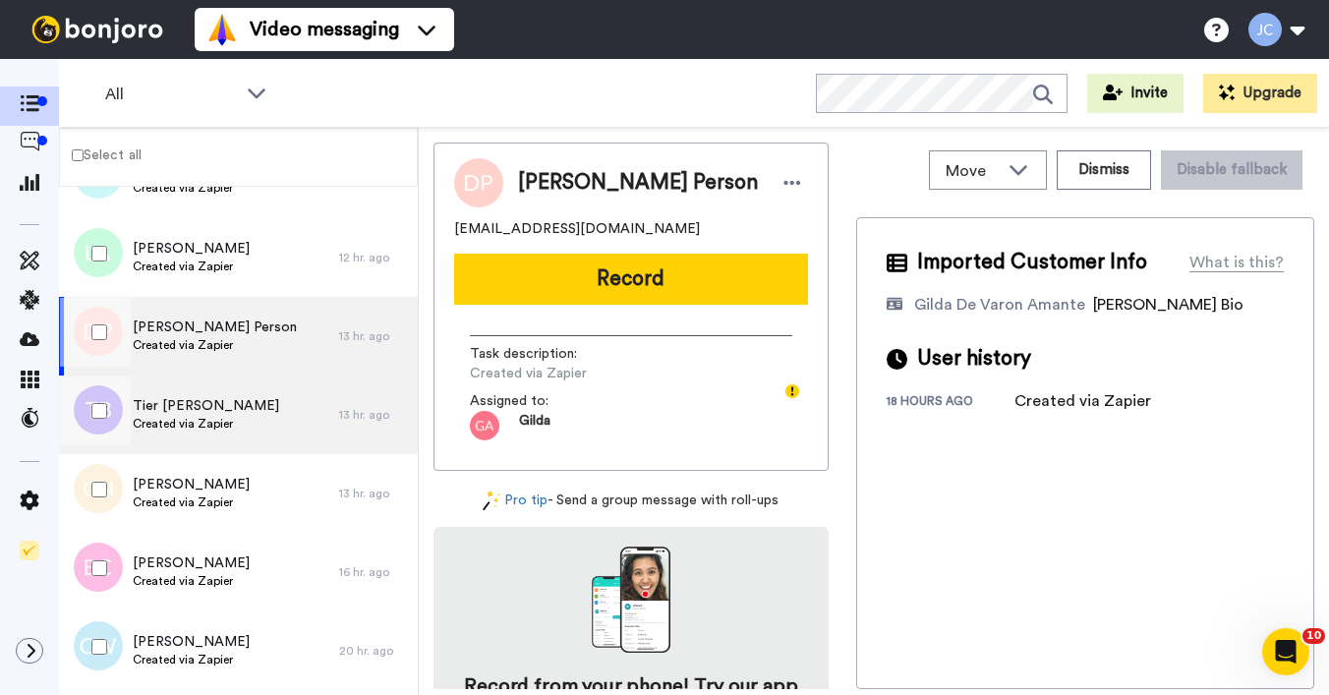
click at [220, 422] on span "Created via Zapier" at bounding box center [206, 424] width 147 height 16
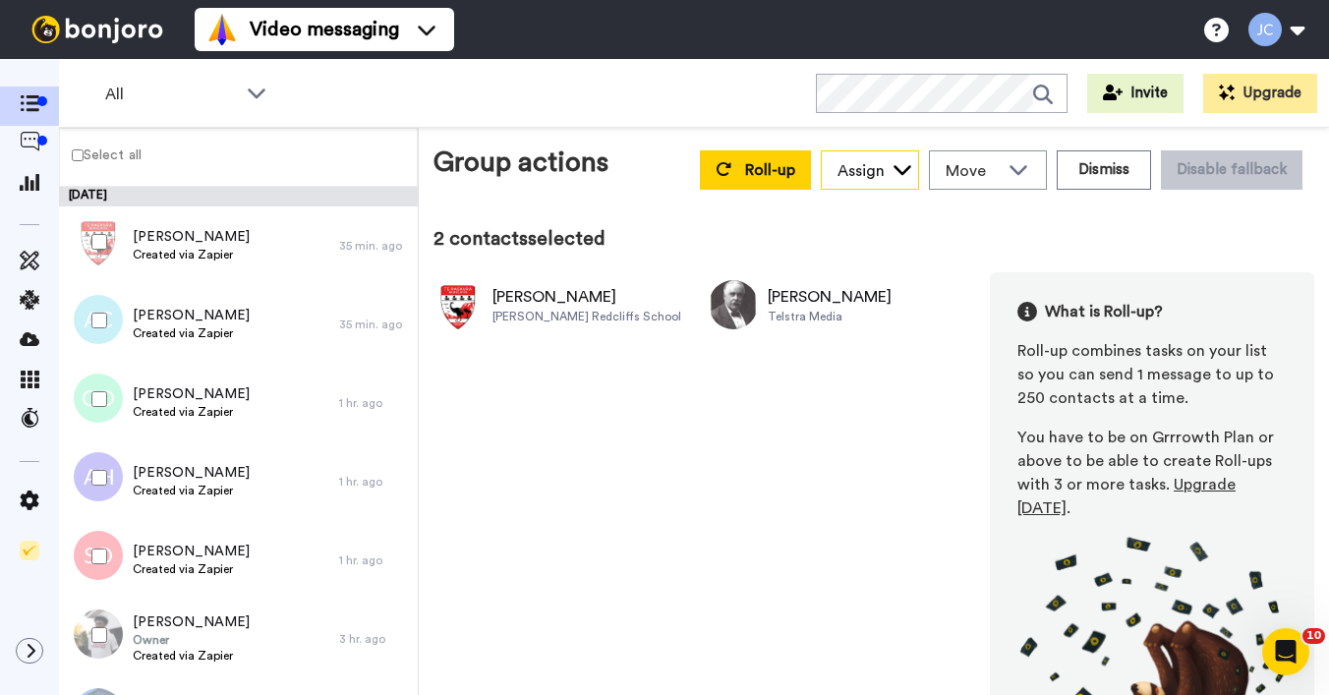
click at [844, 171] on div "Assign" at bounding box center [861, 171] width 47 height 24
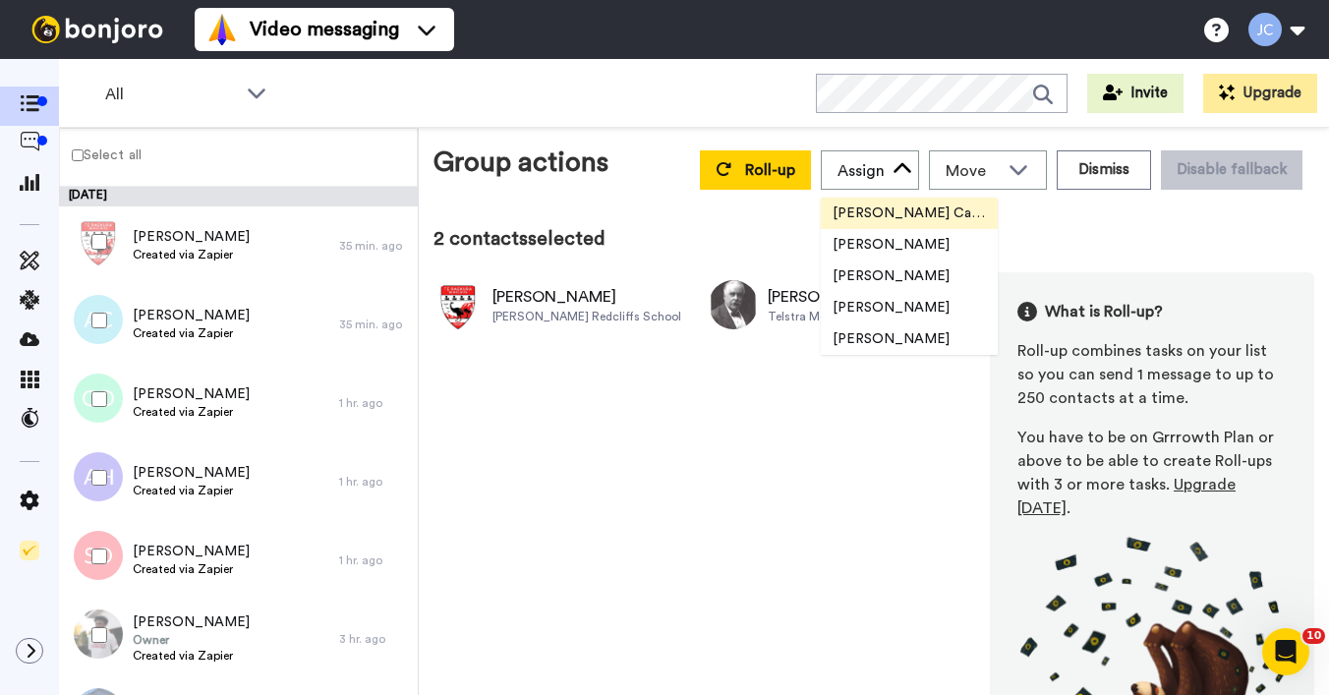
click at [849, 209] on span "[PERSON_NAME] Cataluña" at bounding box center [909, 214] width 177 height 20
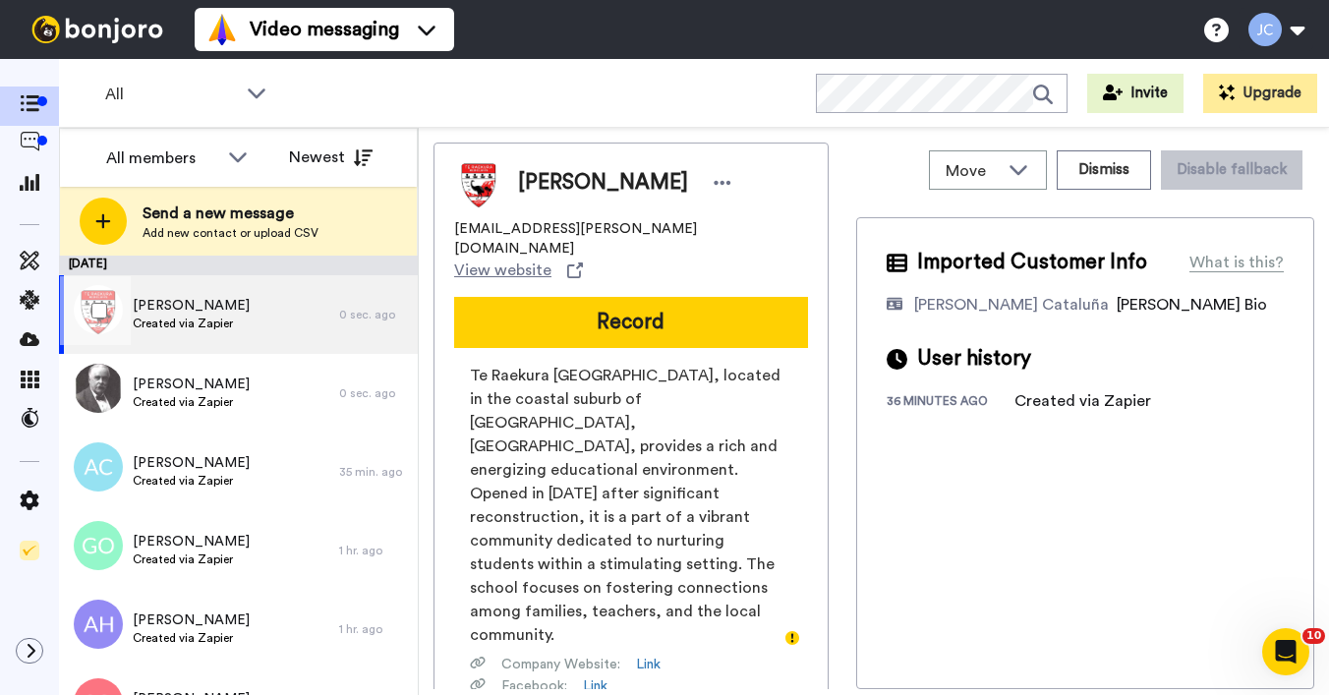
click at [198, 322] on span "Created via Zapier" at bounding box center [191, 324] width 117 height 16
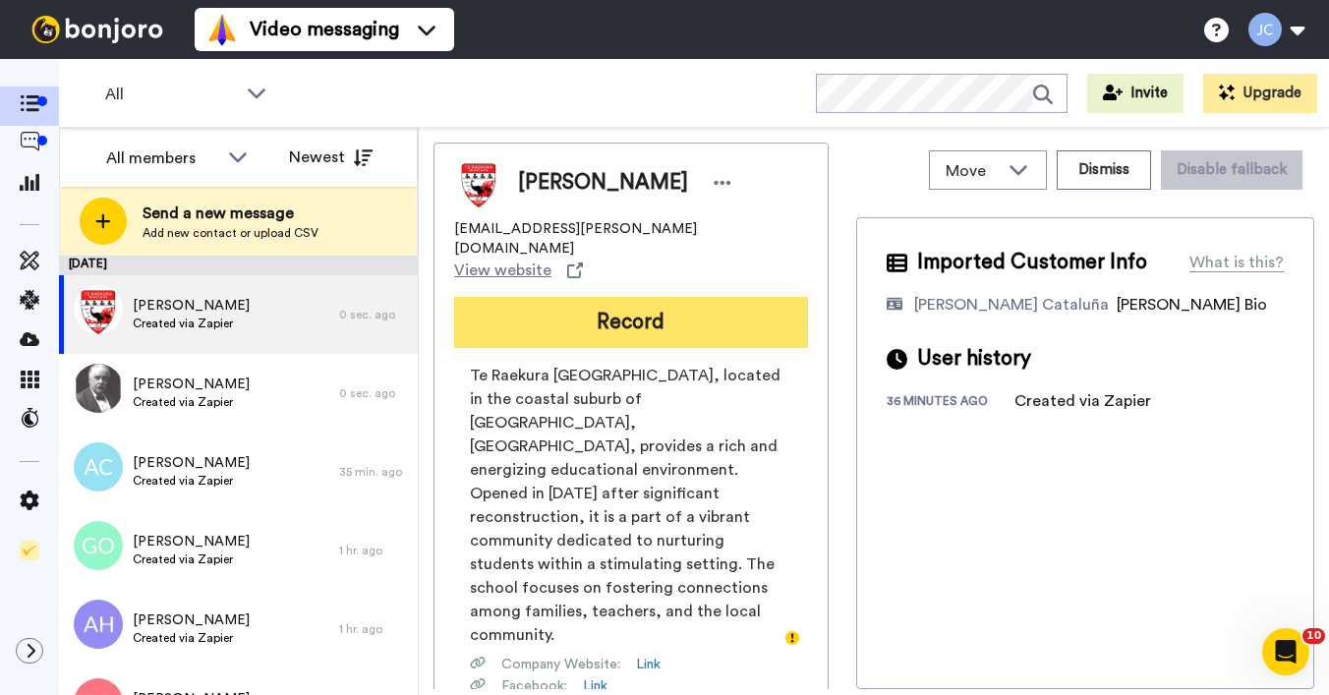
click at [534, 297] on button "Record" at bounding box center [631, 322] width 354 height 51
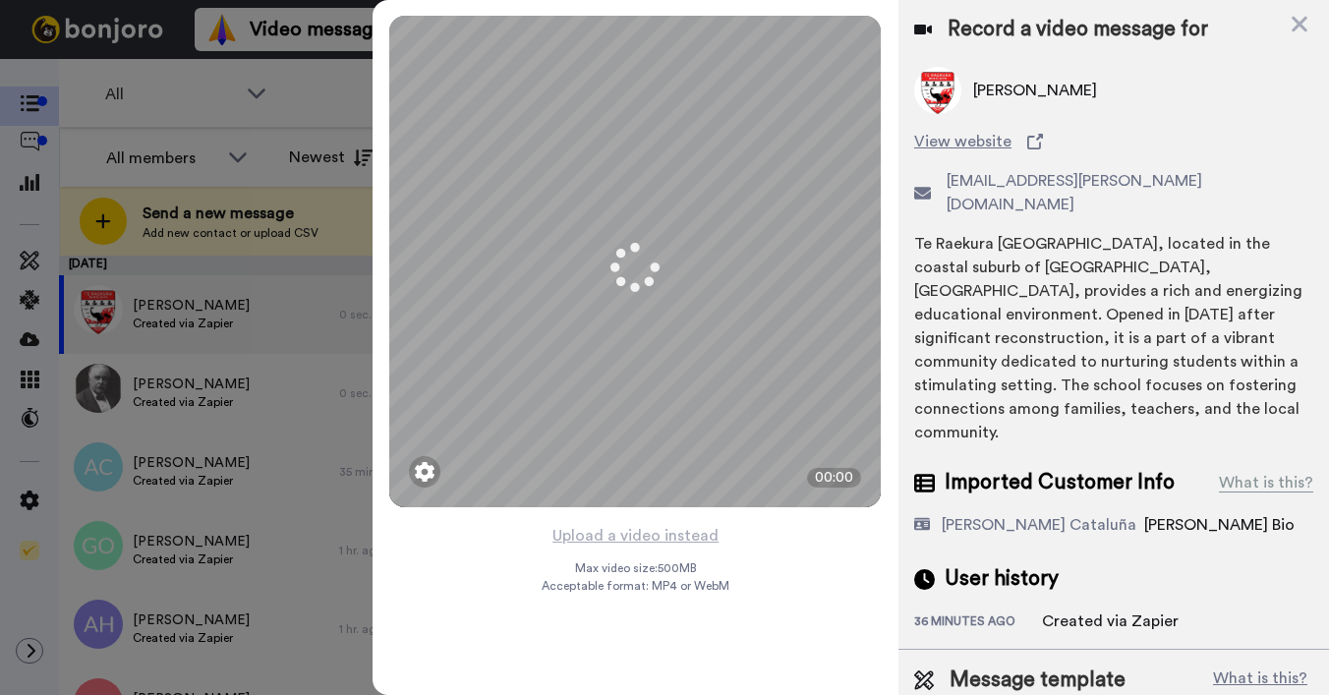
scroll to position [22, 0]
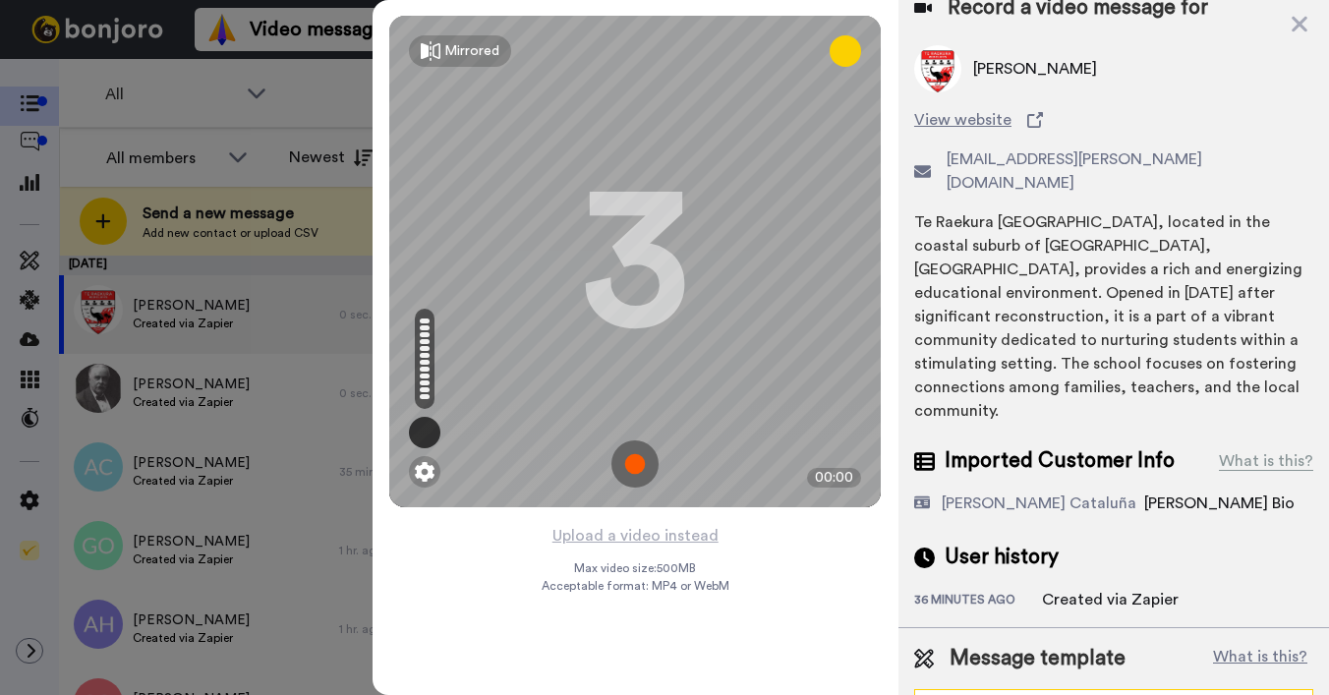
click at [1031, 694] on div "General Template - PCs" at bounding box center [1098, 708] width 334 height 20
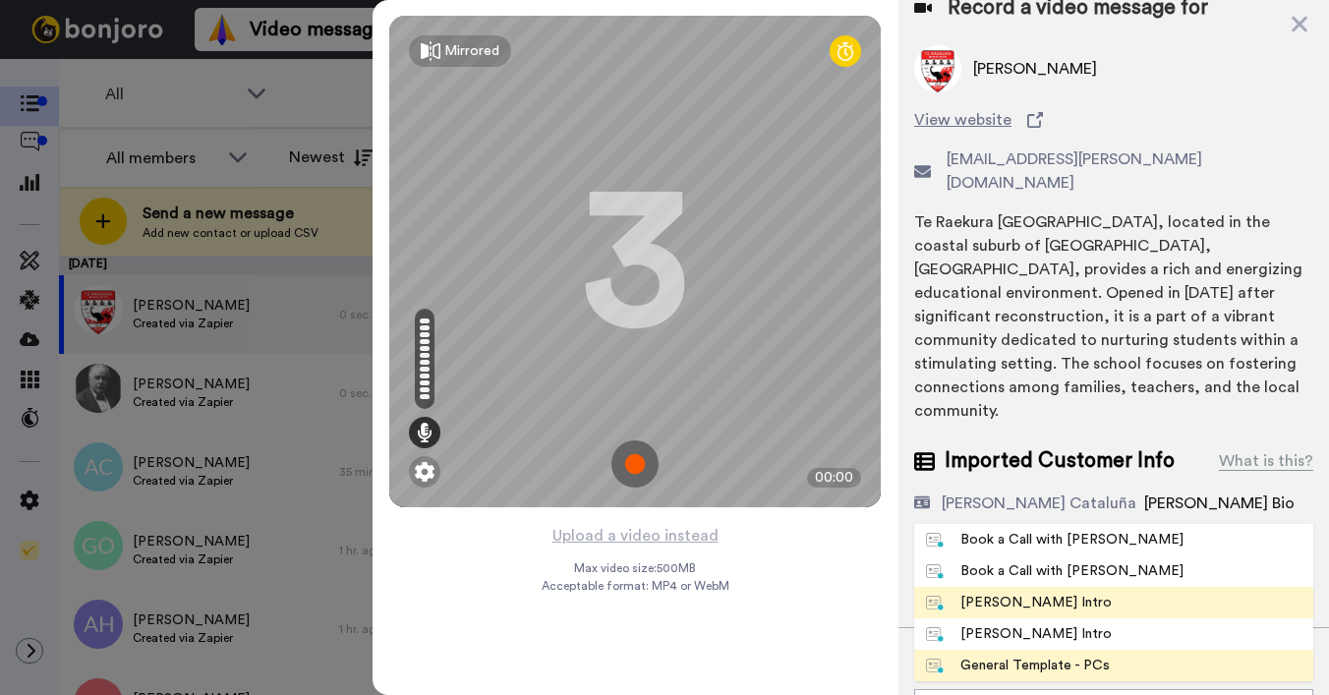
click at [1002, 593] on div "Josephine Bonjoro Intro" at bounding box center [1019, 603] width 186 height 20
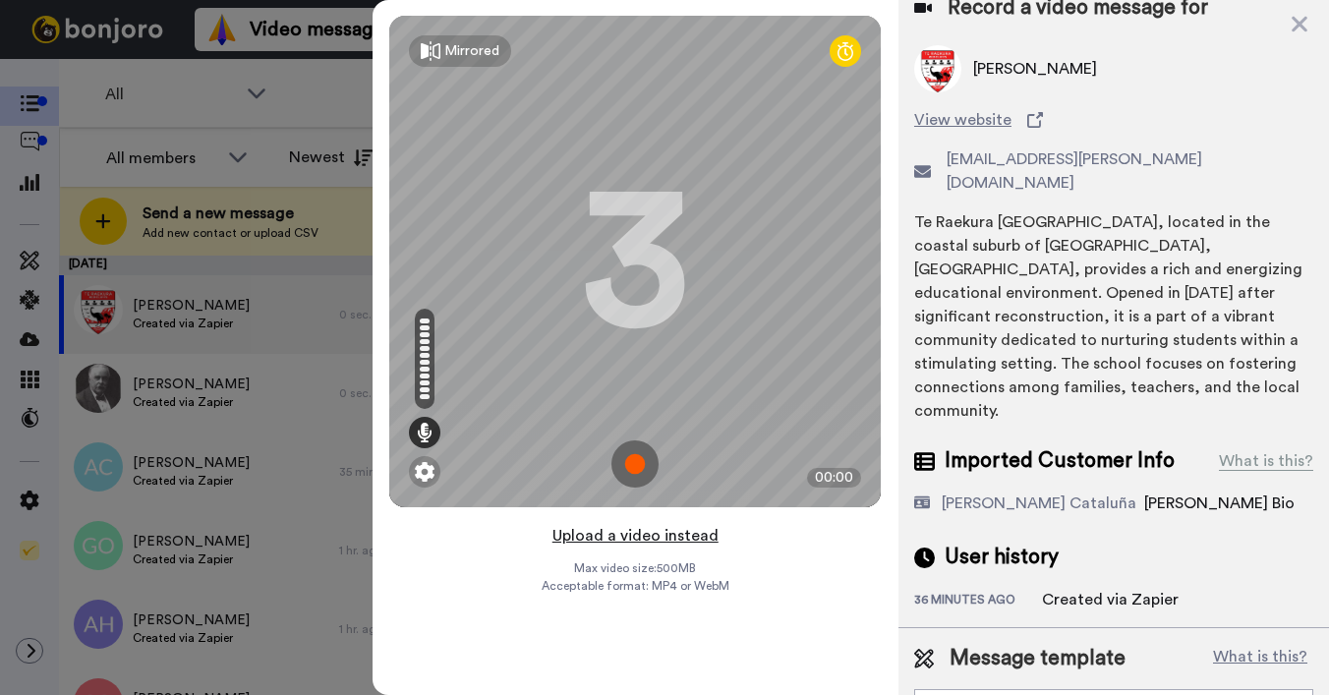
click at [636, 538] on button "Upload a video instead" at bounding box center [636, 536] width 178 height 26
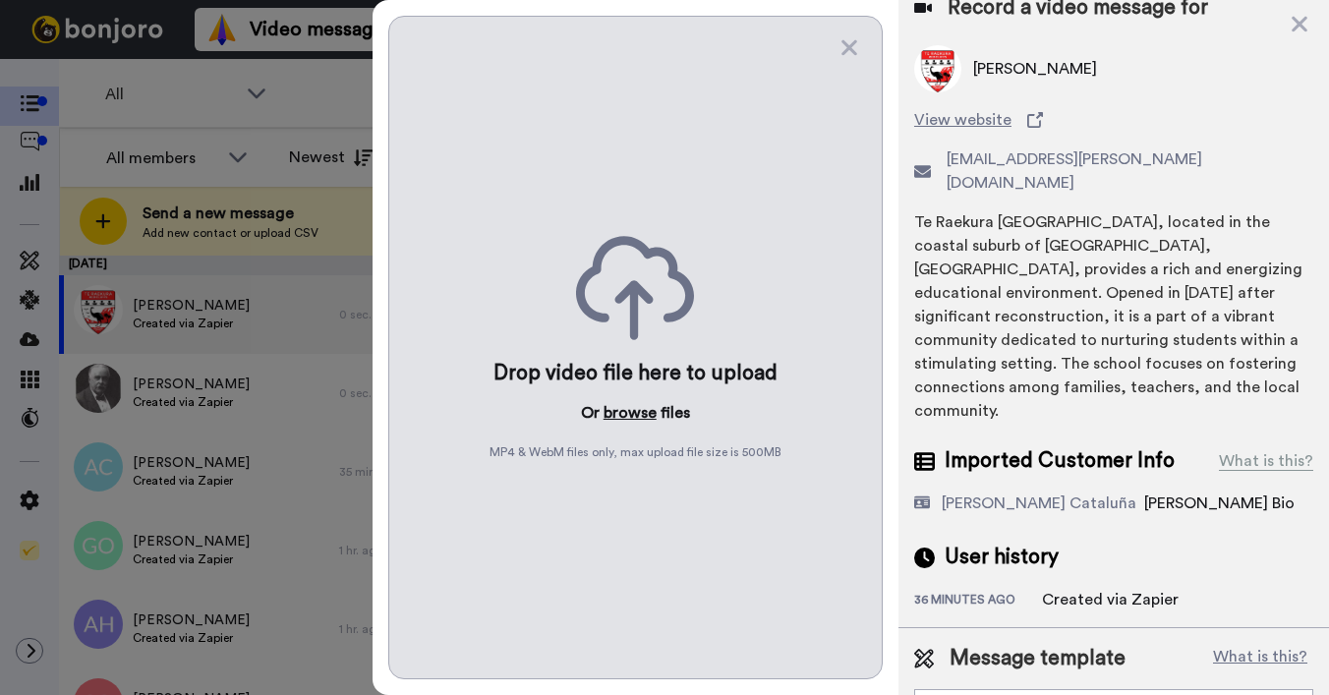
click at [620, 413] on button "browse" at bounding box center [630, 413] width 53 height 24
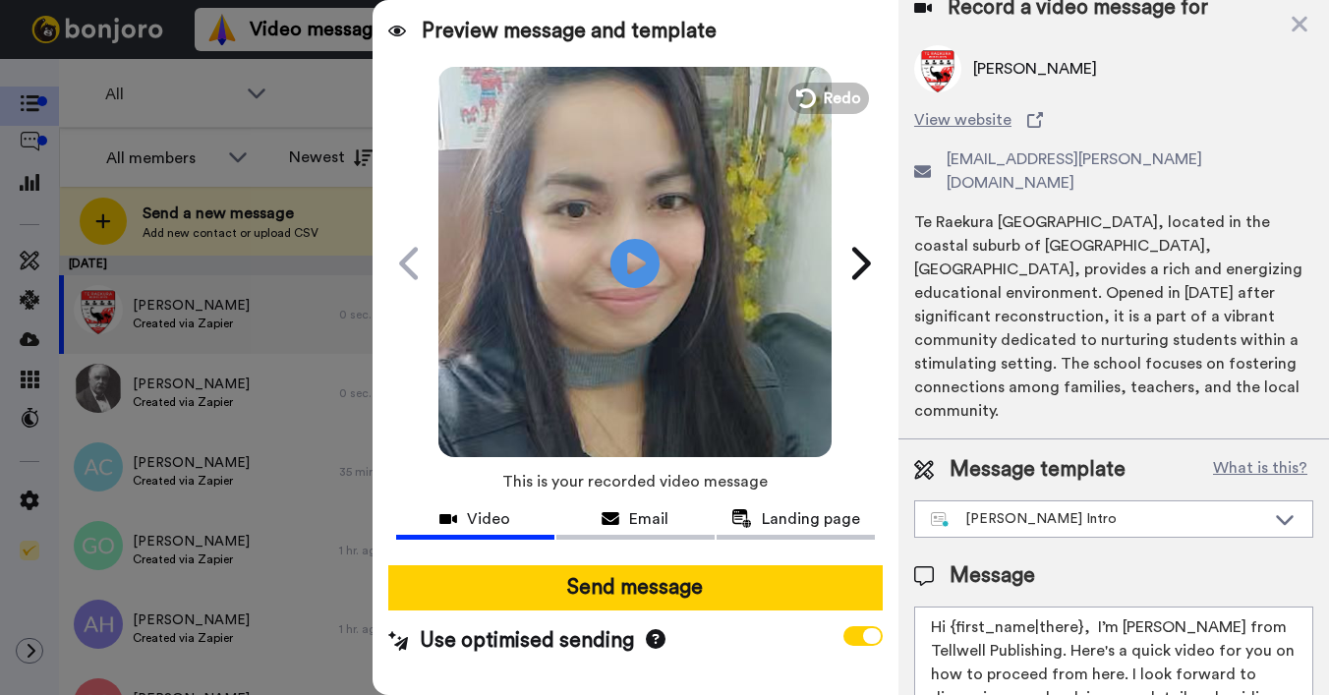
scroll to position [0, 0]
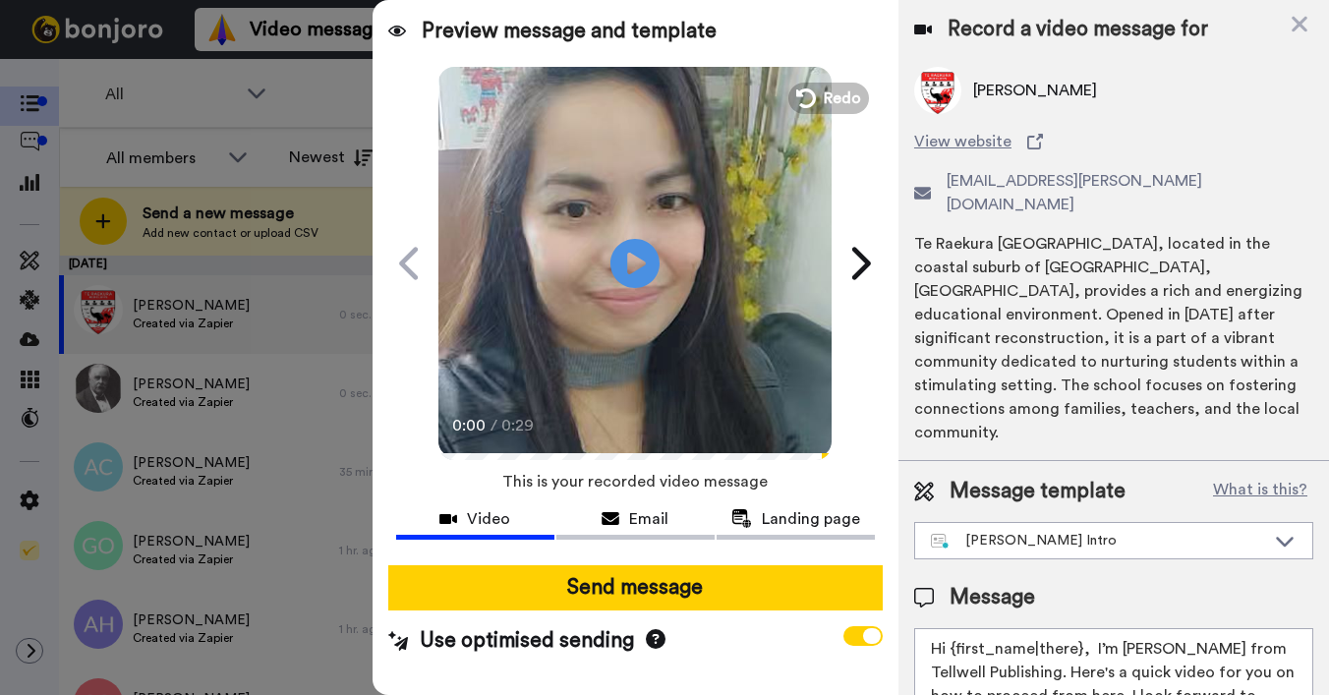
drag, startPoint x: 951, startPoint y: 606, endPoint x: 1079, endPoint y: 606, distance: 127.8
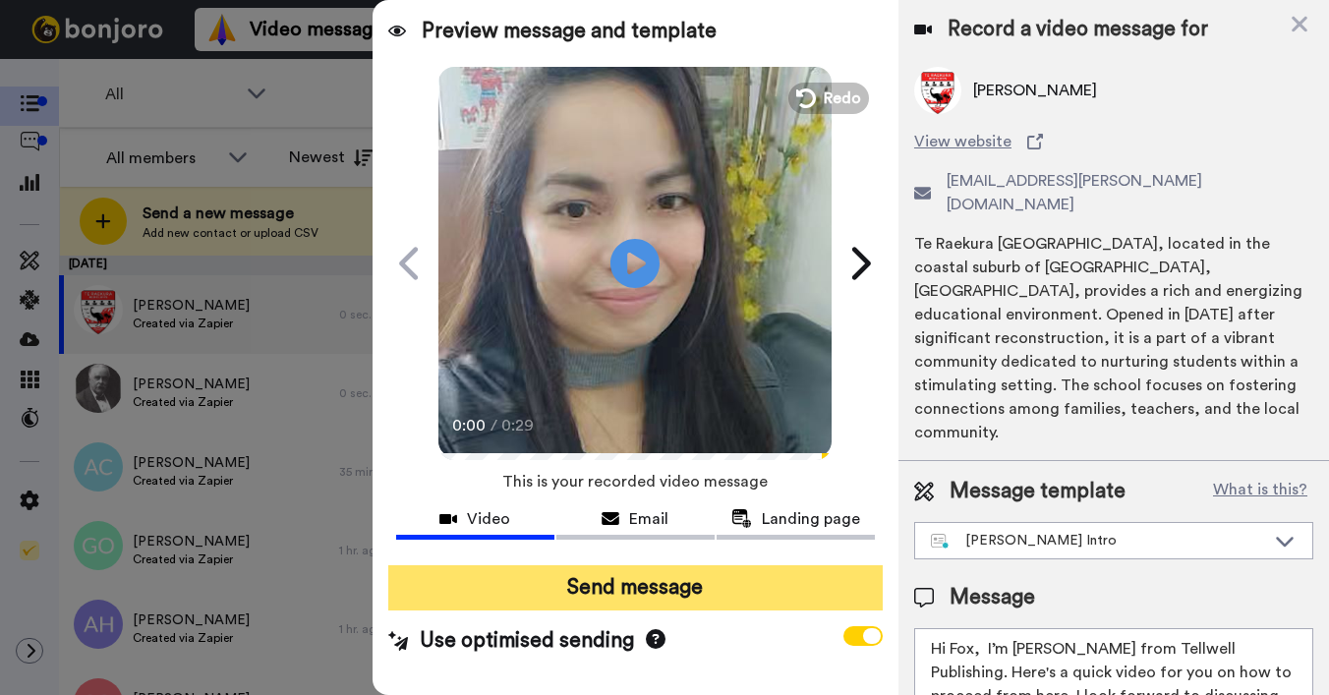
type textarea "Hi Fox, I’m Joe from Tellwell Publishing. Here's a quick video for you on how t…"
click at [789, 582] on button "Send message" at bounding box center [635, 587] width 495 height 45
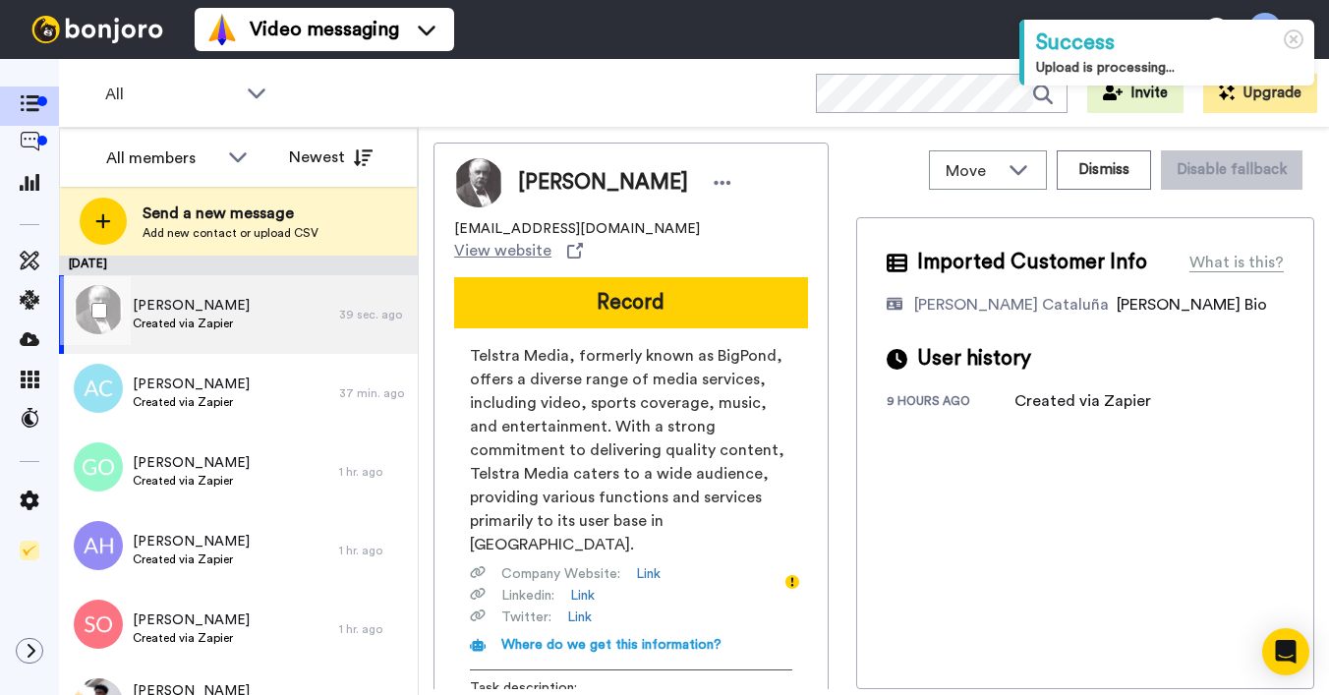
click at [251, 342] on div "George Greenwood Created via Zapier" at bounding box center [199, 314] width 280 height 79
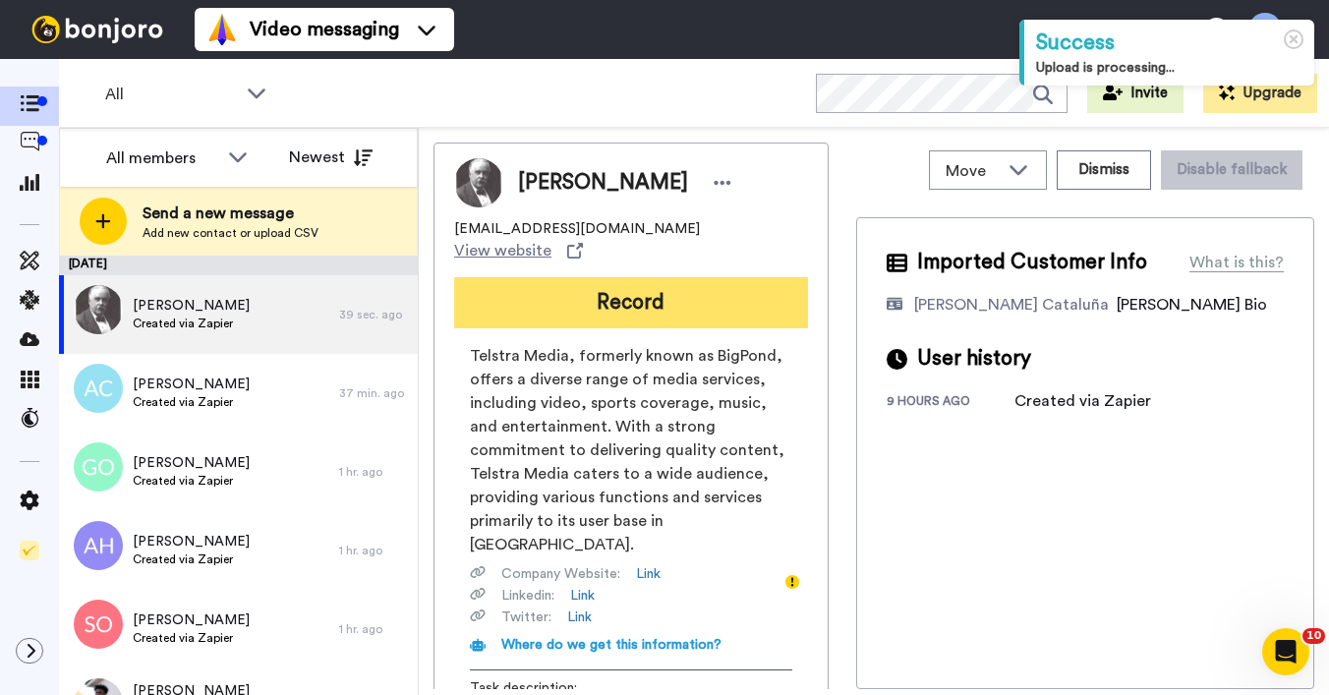
click at [666, 290] on button "Record" at bounding box center [631, 302] width 354 height 51
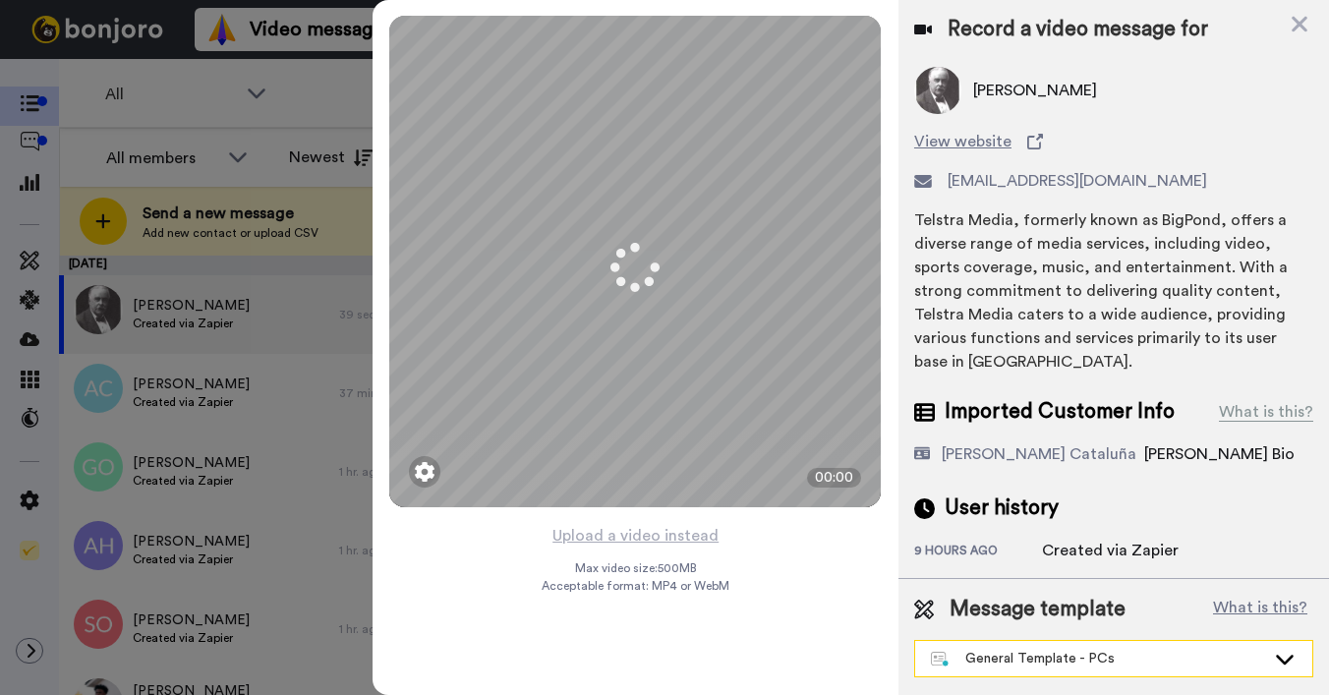
click at [1045, 645] on div "General Template - PCs" at bounding box center [1113, 658] width 397 height 35
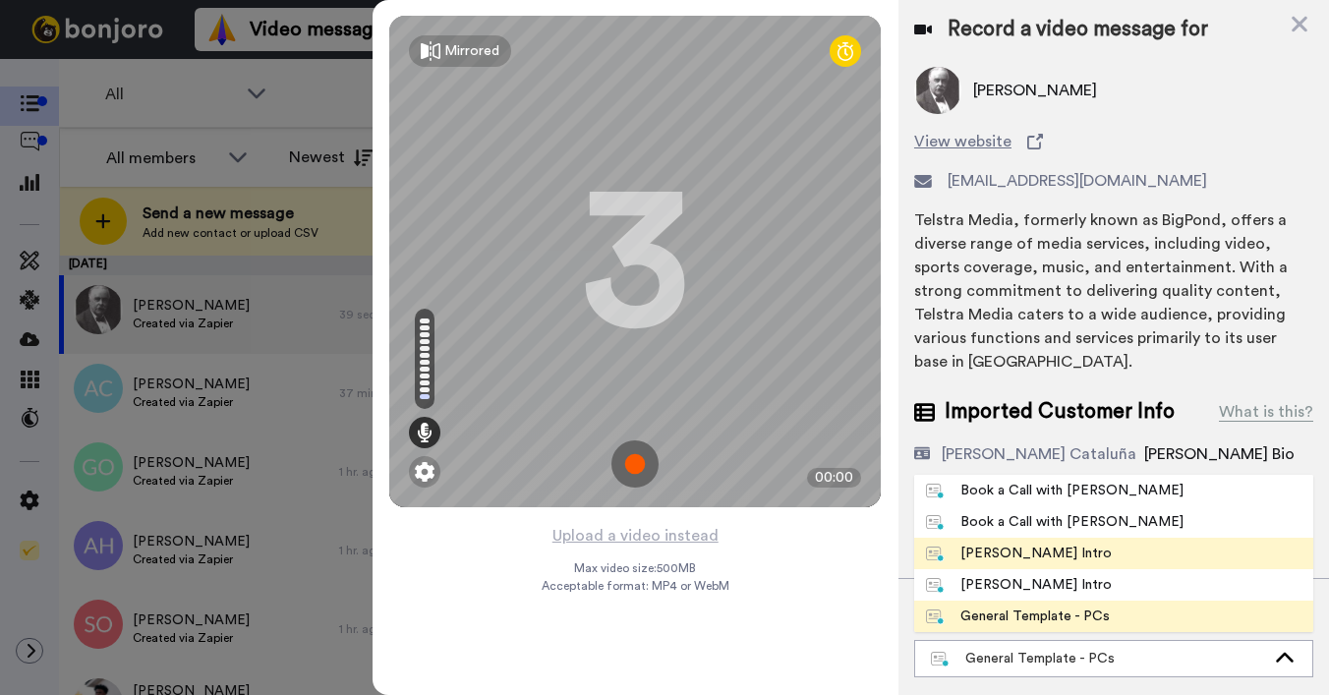
click at [1000, 544] on div "Josephine Bonjoro Intro" at bounding box center [1019, 554] width 186 height 20
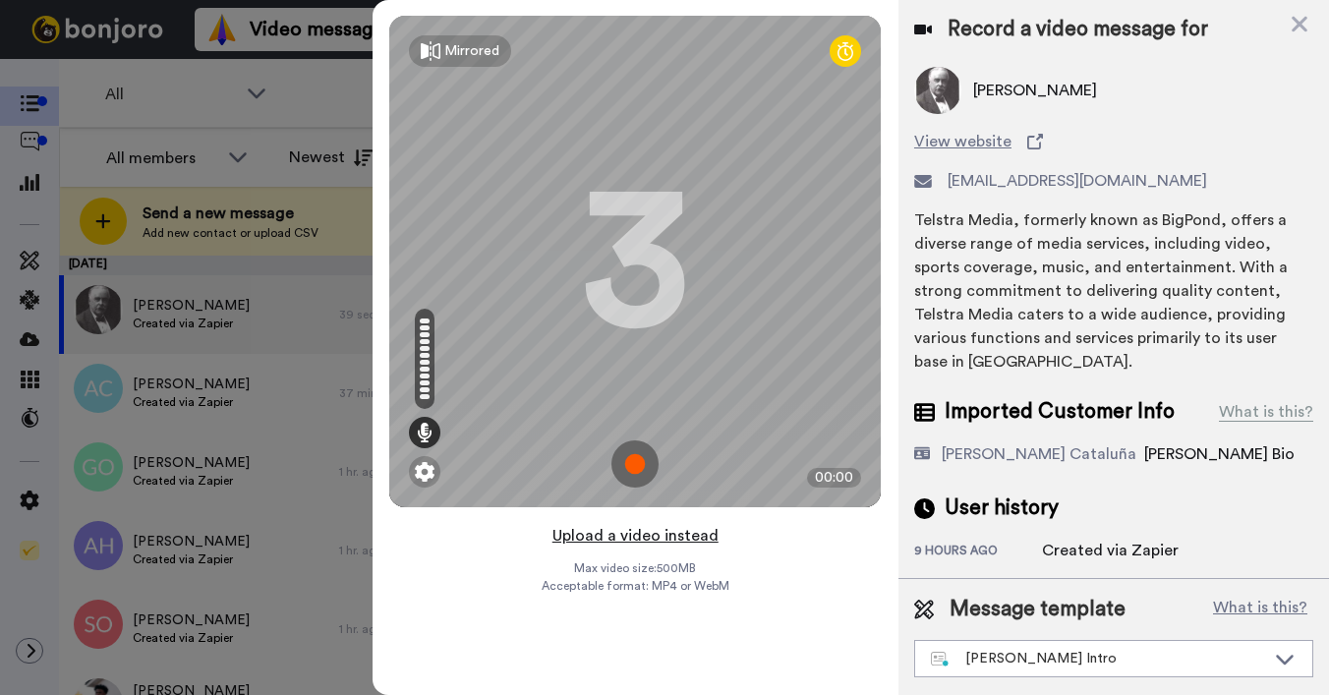
click at [599, 535] on button "Upload a video instead" at bounding box center [636, 536] width 178 height 26
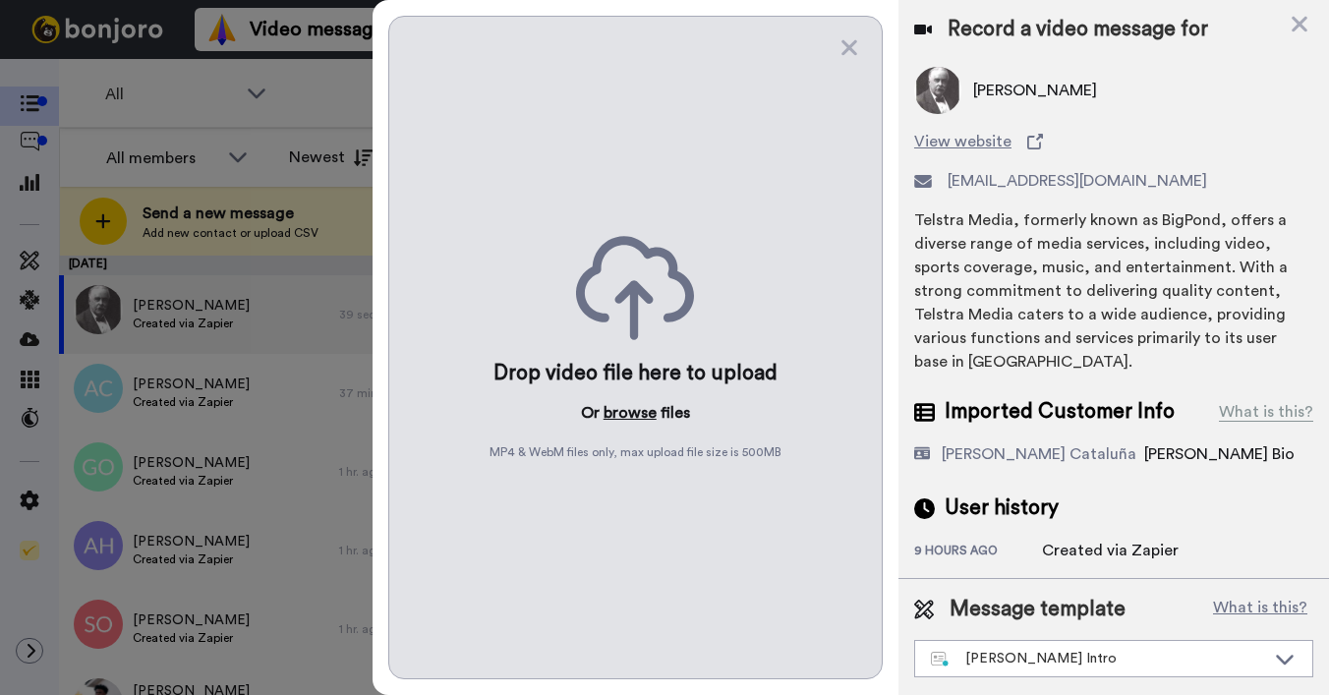
click at [618, 414] on button "browse" at bounding box center [630, 413] width 53 height 24
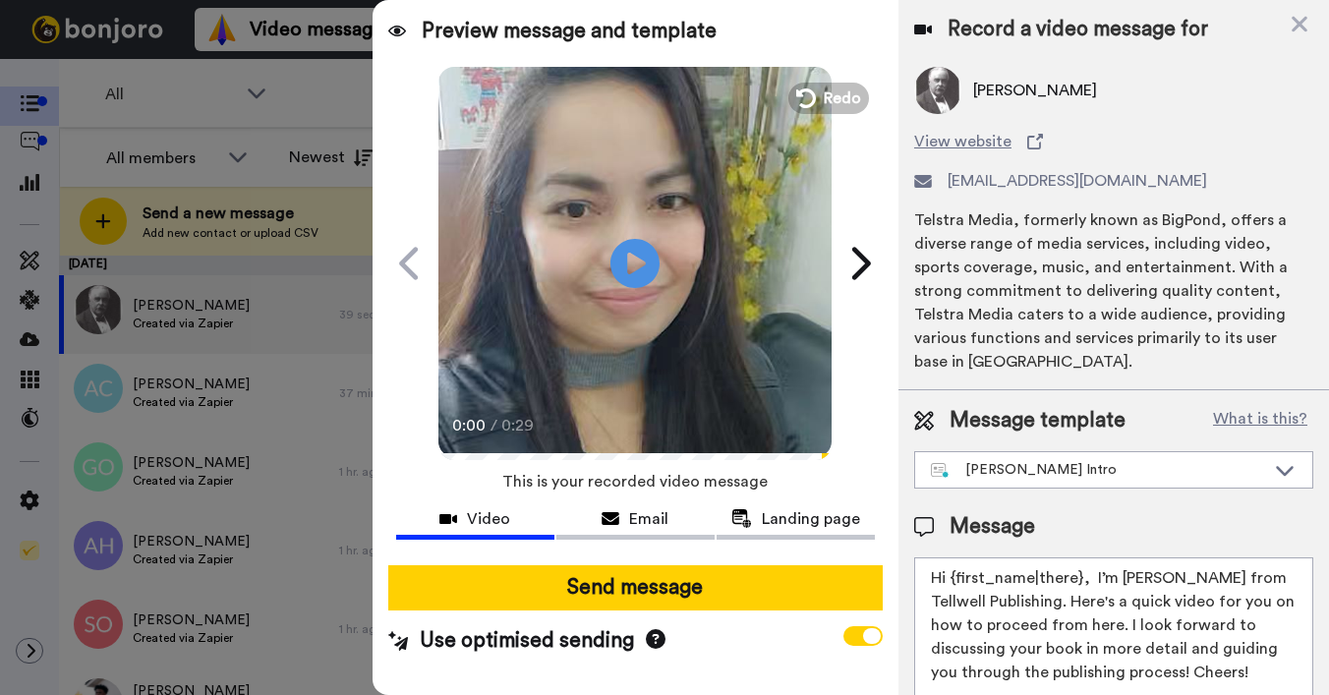
drag, startPoint x: 950, startPoint y: 585, endPoint x: 1078, endPoint y: 576, distance: 128.1
click at [1078, 576] on textarea "Hi {first_name|there}, I’m Joe from Tellwell Publishing. Here's a quick video f…" at bounding box center [1113, 646] width 399 height 177
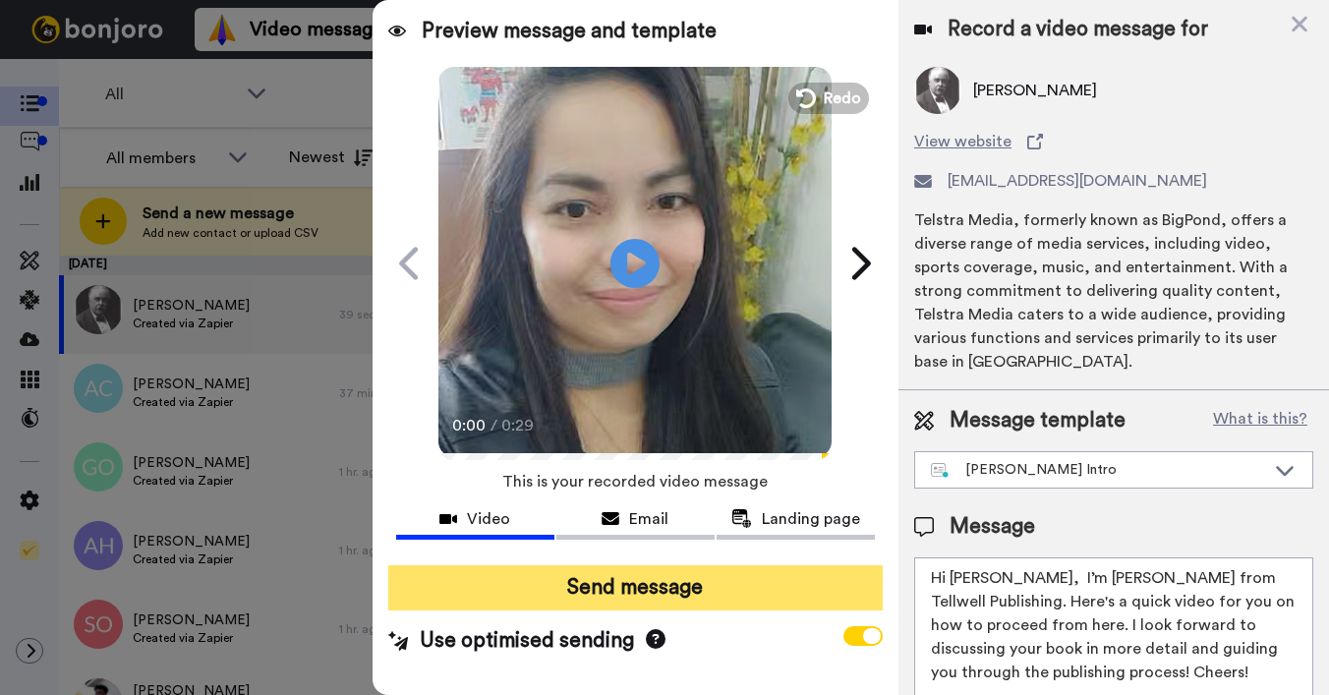
type textarea "Hi George, I’m Joe from Tellwell Publishing. Here's a quick video for you on ho…"
click at [794, 581] on button "Send message" at bounding box center [635, 587] width 495 height 45
